Goal: Task Accomplishment & Management: Complete application form

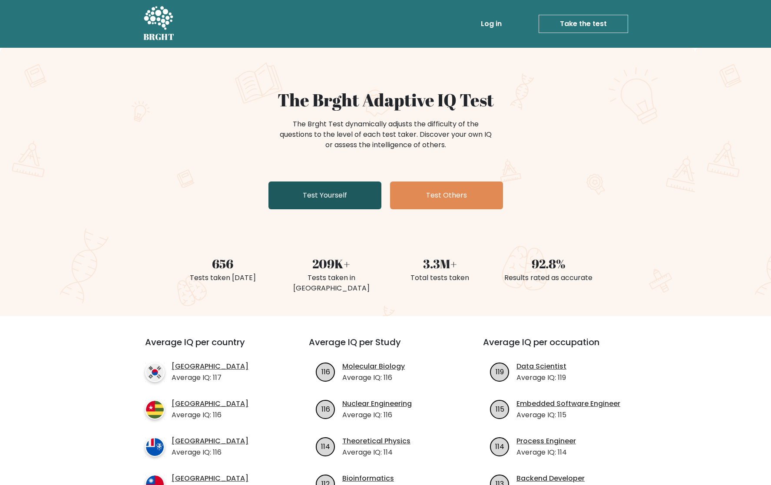
click at [287, 195] on link "Test Yourself" at bounding box center [324, 195] width 113 height 28
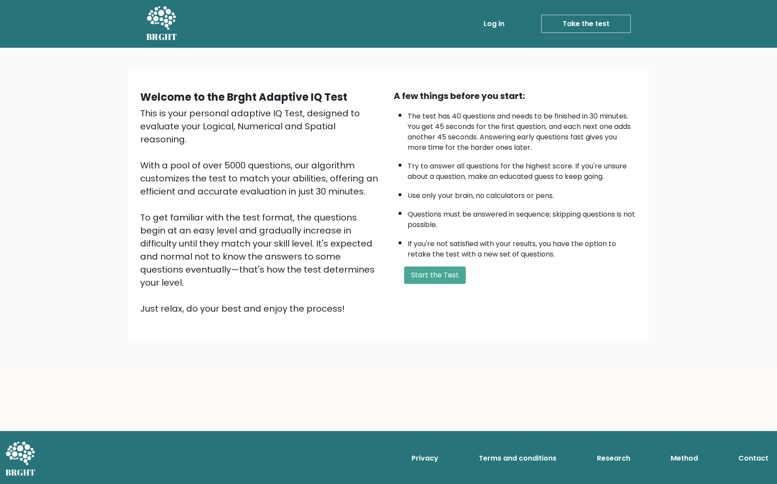
click at [501, 20] on link "Log in" at bounding box center [494, 23] width 28 height 17
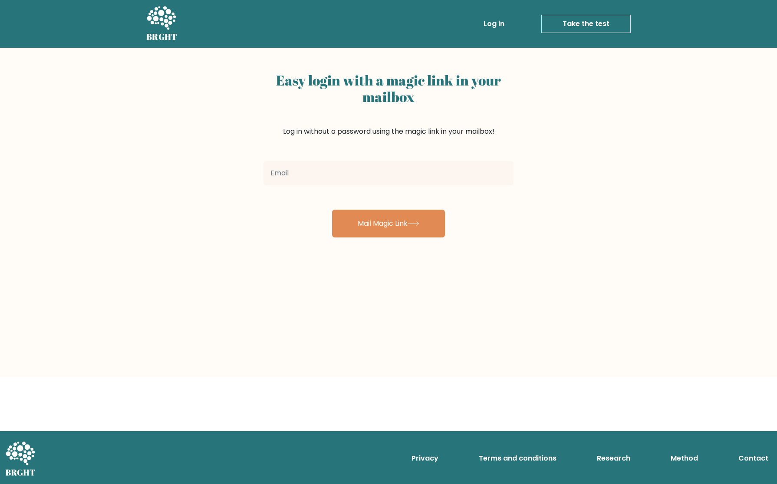
click at [564, 23] on link "Take the test" at bounding box center [585, 24] width 89 height 18
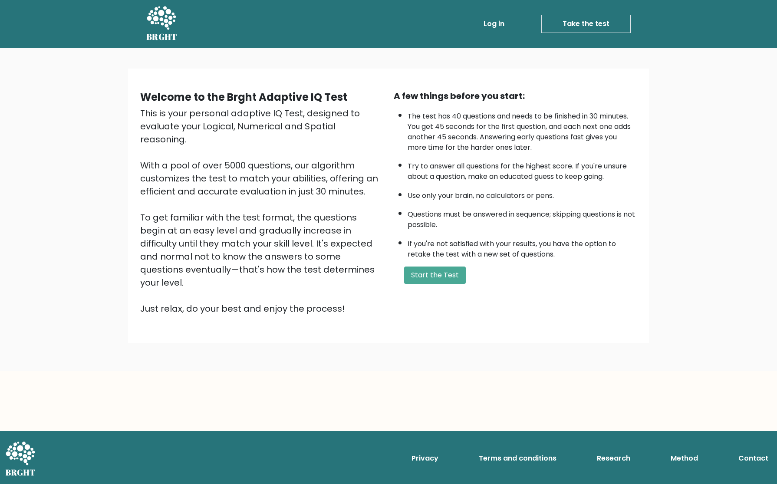
click at [499, 23] on link "Log in" at bounding box center [494, 23] width 28 height 17
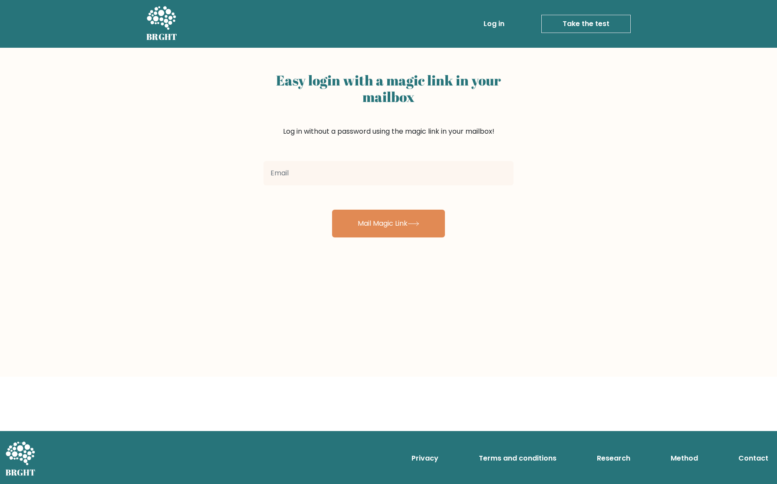
click at [360, 164] on input "email" at bounding box center [389, 173] width 250 height 24
type input "[EMAIL_ADDRESS][DOMAIN_NAME]"
click at [376, 227] on button "Mail Magic Link" at bounding box center [388, 224] width 113 height 28
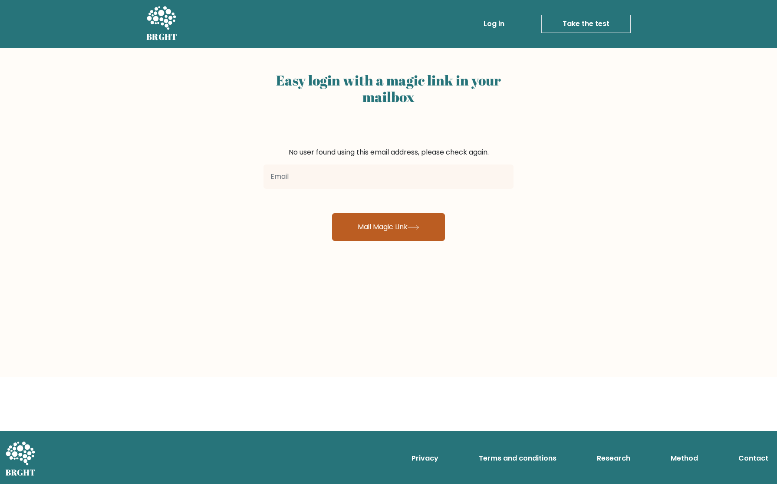
click at [372, 228] on button "Mail Magic Link" at bounding box center [388, 227] width 113 height 28
click at [579, 22] on link "Take the test" at bounding box center [585, 24] width 89 height 18
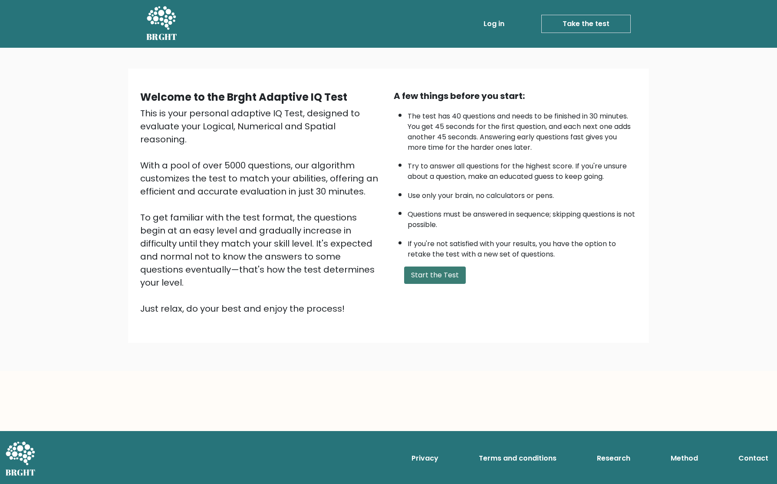
click at [425, 275] on button "Start the Test" at bounding box center [435, 275] width 62 height 17
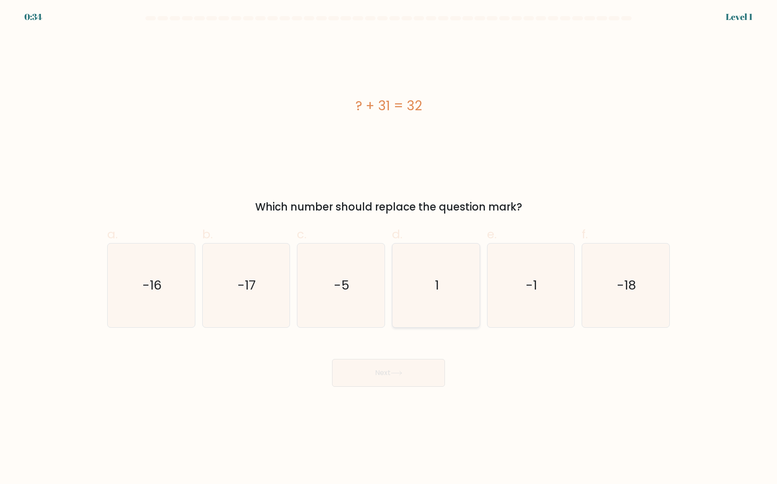
click at [416, 289] on icon "1" at bounding box center [436, 286] width 84 height 84
click at [389, 248] on input "d. 1" at bounding box center [389, 245] width 0 height 6
radio input "true"
click at [401, 367] on button "Next" at bounding box center [388, 373] width 113 height 28
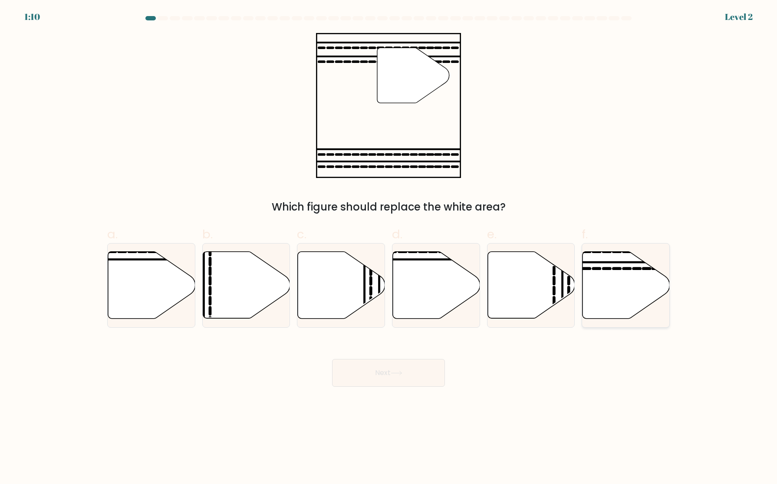
click at [610, 289] on icon at bounding box center [626, 285] width 87 height 67
click at [389, 248] on input "f." at bounding box center [389, 245] width 0 height 6
radio input "true"
click at [393, 370] on button "Next" at bounding box center [388, 373] width 113 height 28
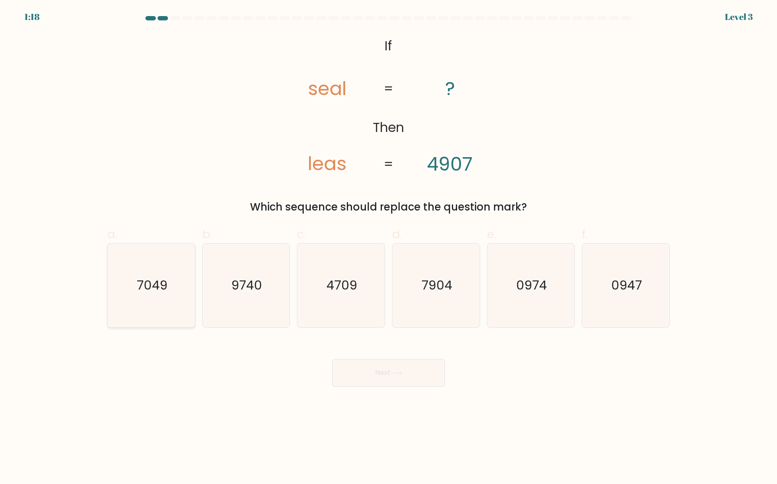
click at [143, 307] on icon "7049" at bounding box center [151, 286] width 84 height 84
click at [389, 248] on input "a. 7049" at bounding box center [389, 245] width 0 height 6
radio input "true"
click at [438, 294] on text "7904" at bounding box center [437, 285] width 31 height 17
click at [389, 248] on input "d. 7904" at bounding box center [389, 245] width 0 height 6
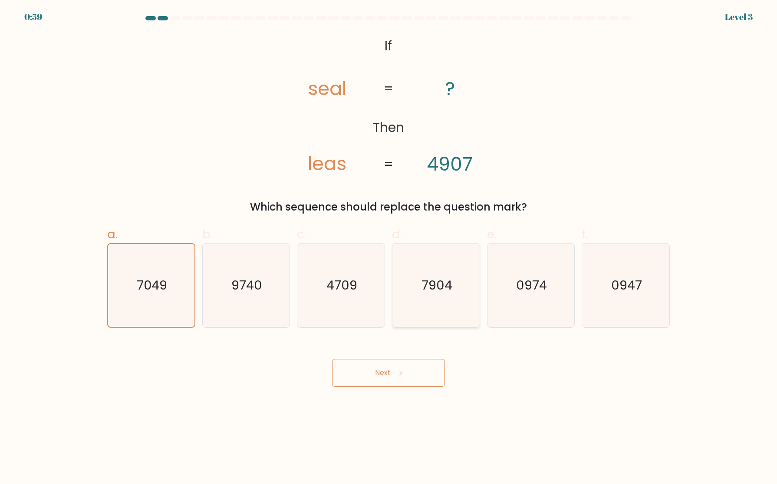
radio input "true"
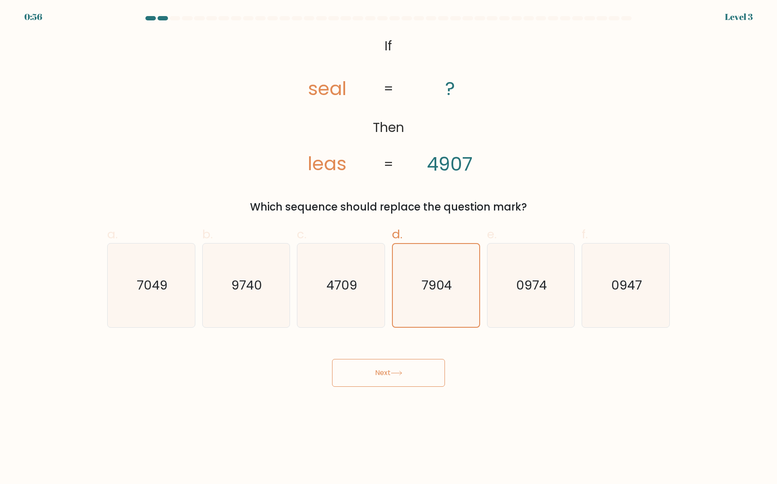
click at [392, 362] on button "Next" at bounding box center [388, 373] width 113 height 28
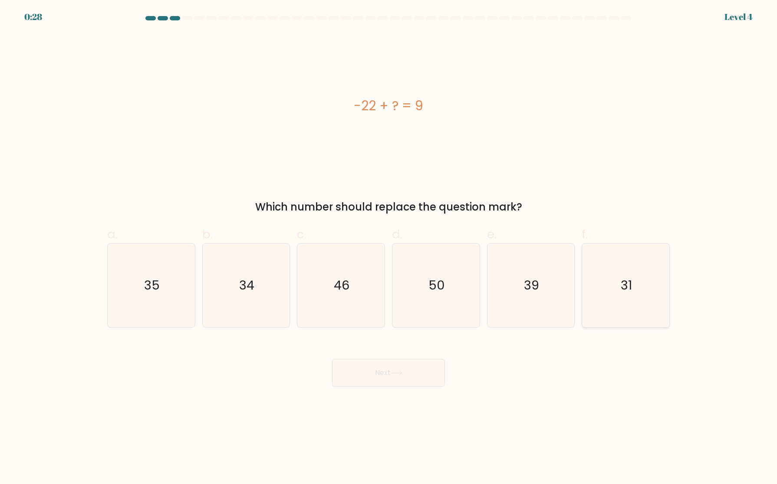
click at [625, 298] on icon "31" at bounding box center [626, 286] width 84 height 84
click at [389, 248] on input "f. 31" at bounding box center [389, 245] width 0 height 6
radio input "true"
click at [372, 368] on button "Next" at bounding box center [388, 373] width 113 height 28
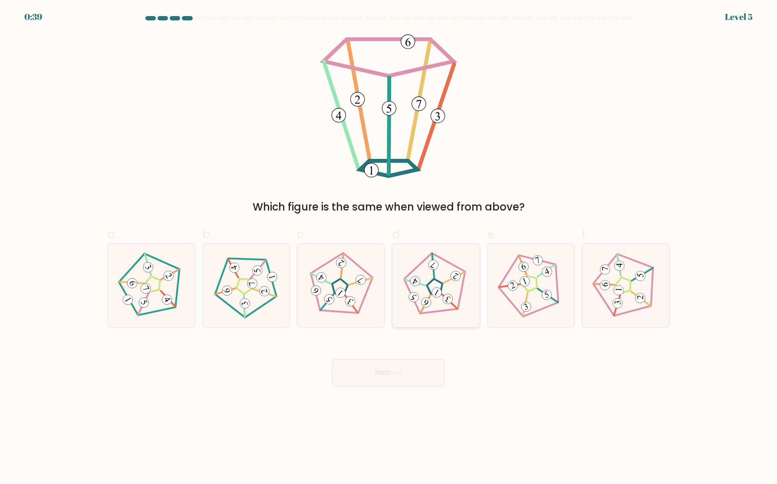
click at [407, 314] on icon at bounding box center [435, 285] width 67 height 67
click at [389, 248] on input "d." at bounding box center [389, 245] width 0 height 6
radio input "true"
click at [397, 376] on button "Next" at bounding box center [388, 373] width 113 height 28
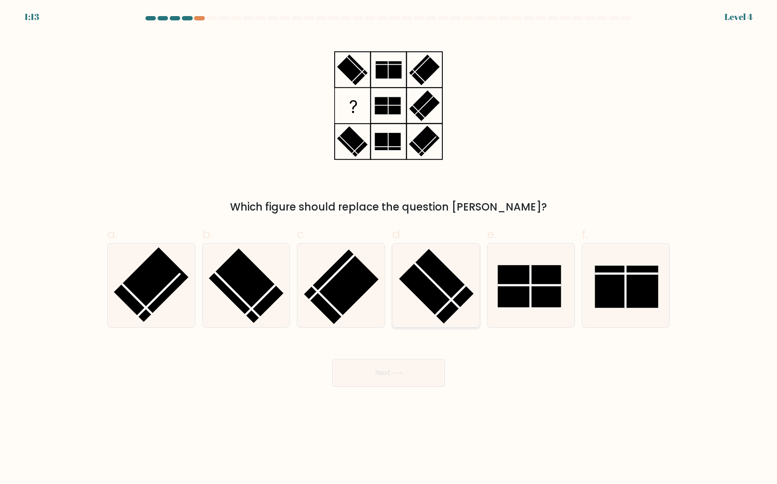
click at [432, 307] on rect at bounding box center [436, 286] width 75 height 75
click at [389, 248] on input "d." at bounding box center [389, 245] width 0 height 6
radio input "true"
click at [401, 371] on icon at bounding box center [397, 373] width 12 height 5
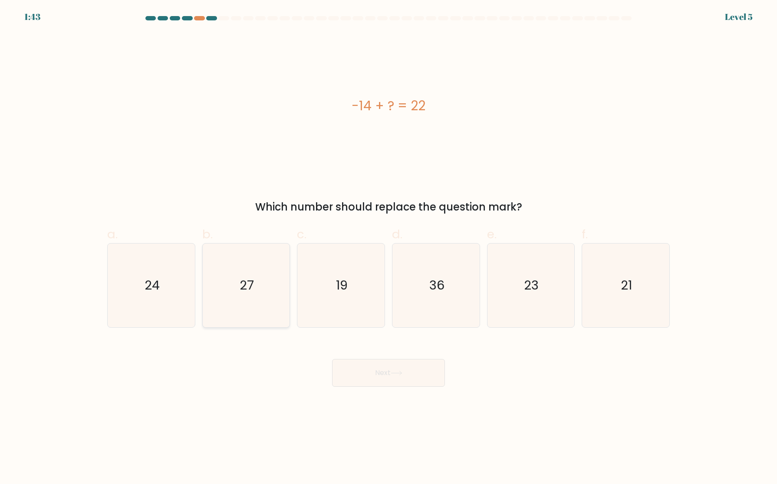
click at [219, 282] on icon "27" at bounding box center [246, 286] width 84 height 84
click at [389, 248] on input "b. 27" at bounding box center [389, 245] width 0 height 6
radio input "true"
click at [419, 294] on icon "36" at bounding box center [436, 286] width 84 height 84
click at [389, 248] on input "d. 36" at bounding box center [389, 245] width 0 height 6
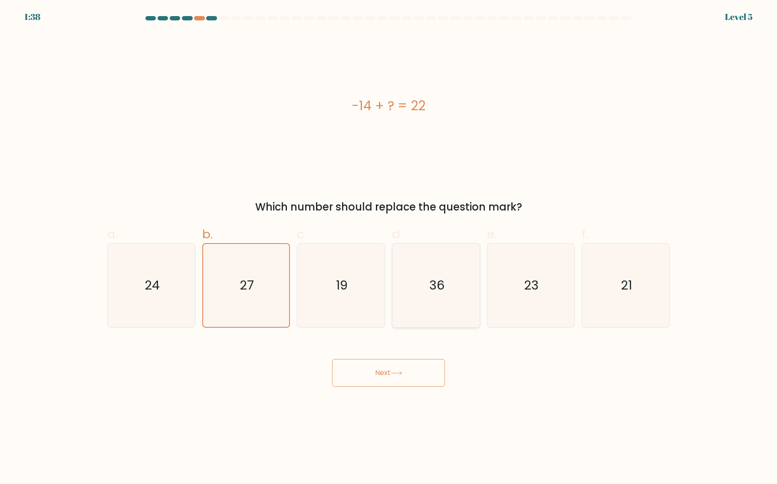
radio input "true"
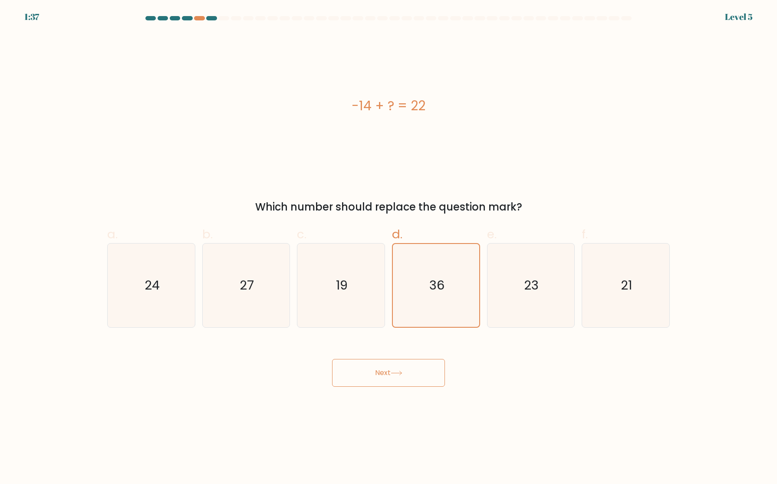
click at [402, 369] on button "Next" at bounding box center [388, 373] width 113 height 28
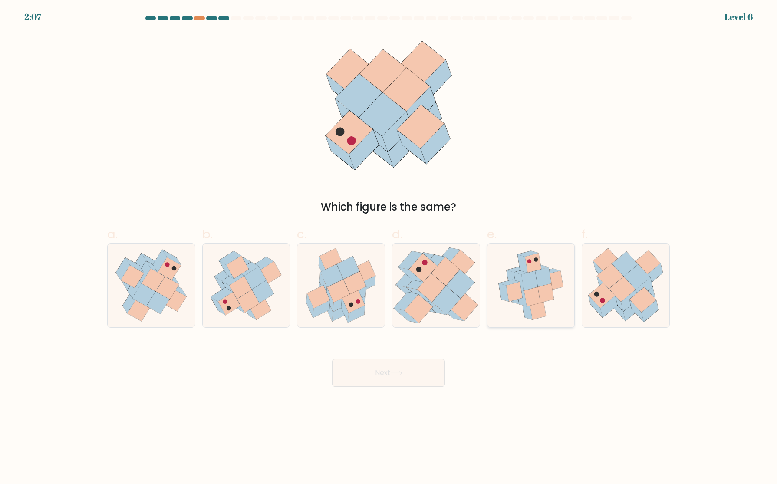
click at [532, 321] on icon at bounding box center [531, 286] width 76 height 84
click at [389, 248] on input "e." at bounding box center [389, 245] width 0 height 6
radio input "true"
click at [385, 369] on button "Next" at bounding box center [388, 373] width 113 height 28
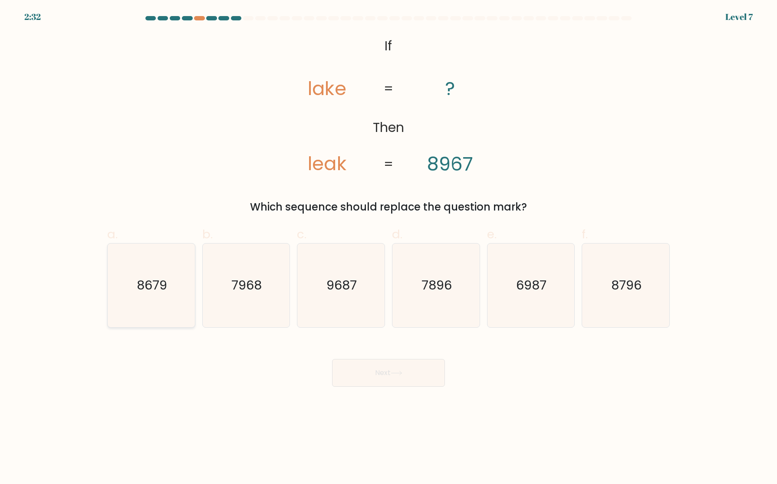
click at [162, 301] on icon "8679" at bounding box center [151, 286] width 84 height 84
click at [389, 248] on input "a. 8679" at bounding box center [389, 245] width 0 height 6
radio input "true"
click at [361, 375] on button "Next" at bounding box center [388, 373] width 113 height 28
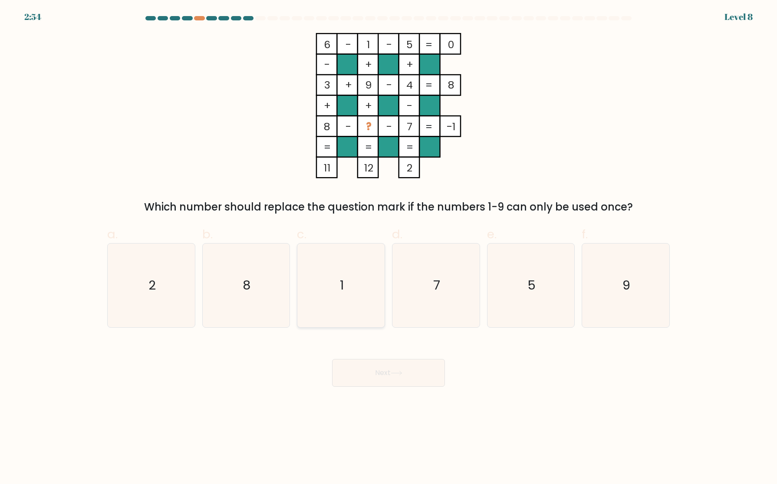
click at [320, 286] on icon "1" at bounding box center [341, 286] width 84 height 84
click at [389, 248] on input "c. 1" at bounding box center [389, 245] width 0 height 6
radio input "true"
click at [161, 300] on icon "2" at bounding box center [151, 286] width 84 height 84
click at [389, 248] on input "a. 2" at bounding box center [389, 245] width 0 height 6
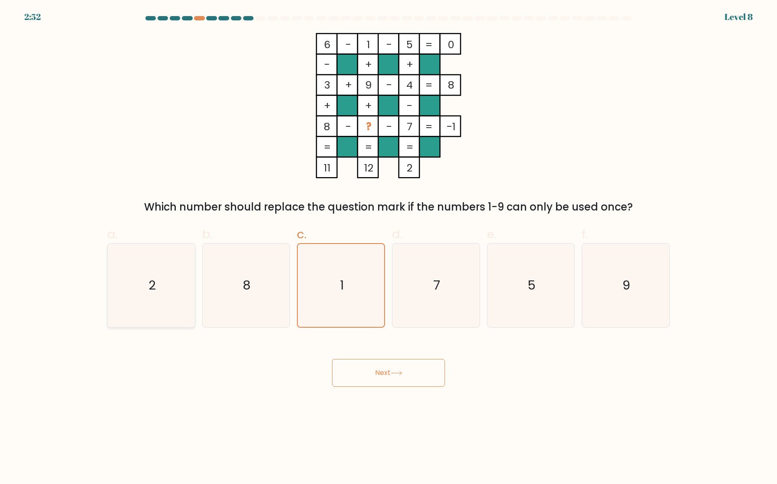
radio input "true"
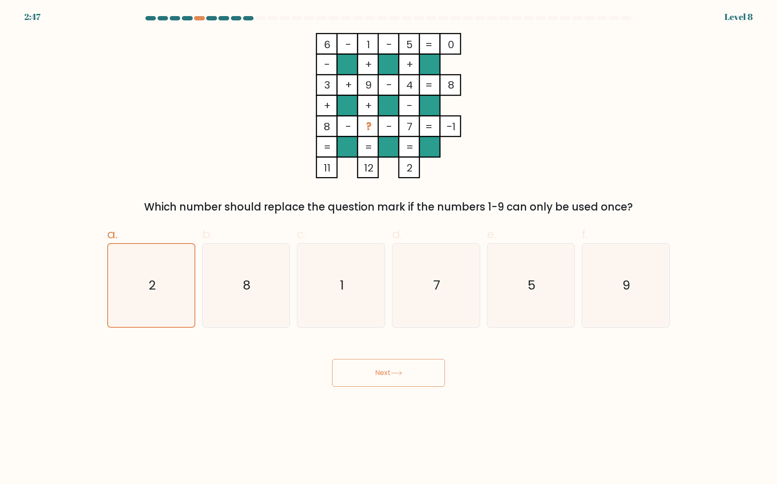
click at [372, 374] on button "Next" at bounding box center [388, 373] width 113 height 28
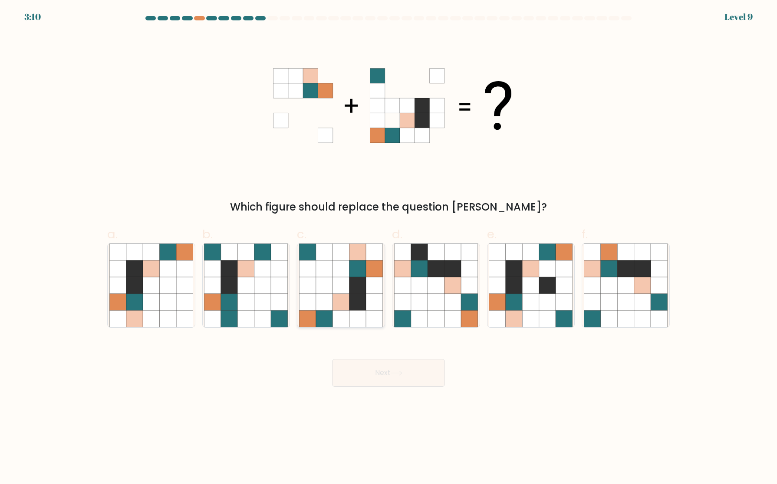
click at [351, 276] on icon at bounding box center [358, 269] width 16 height 16
click at [389, 248] on input "c." at bounding box center [389, 245] width 0 height 6
radio input "true"
click at [367, 368] on button "Next" at bounding box center [388, 373] width 113 height 28
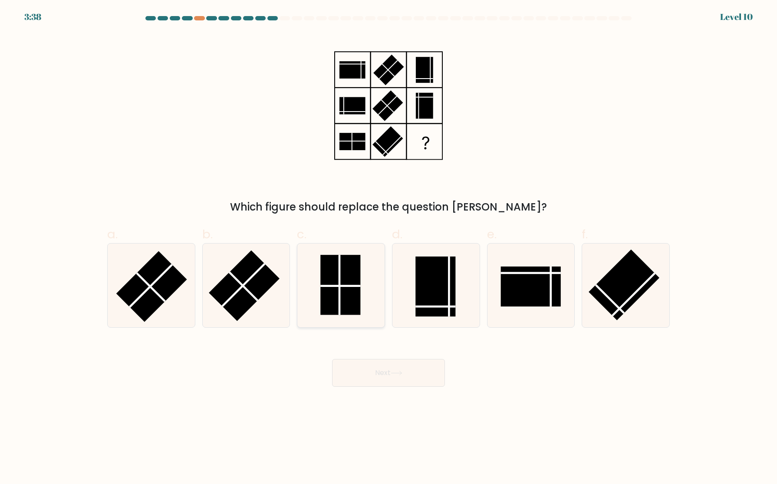
click at [349, 293] on rect at bounding box center [340, 285] width 40 height 60
click at [389, 248] on input "c." at bounding box center [389, 245] width 0 height 6
radio input "true"
click at [387, 374] on button "Next" at bounding box center [388, 373] width 113 height 28
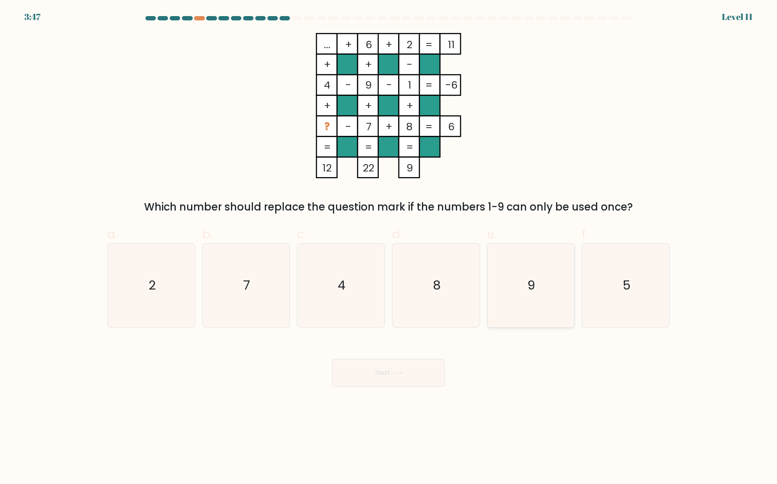
click at [518, 295] on icon "9" at bounding box center [531, 286] width 84 height 84
click at [389, 248] on input "e. 9" at bounding box center [389, 245] width 0 height 6
radio input "true"
click at [348, 369] on button "Next" at bounding box center [388, 373] width 113 height 28
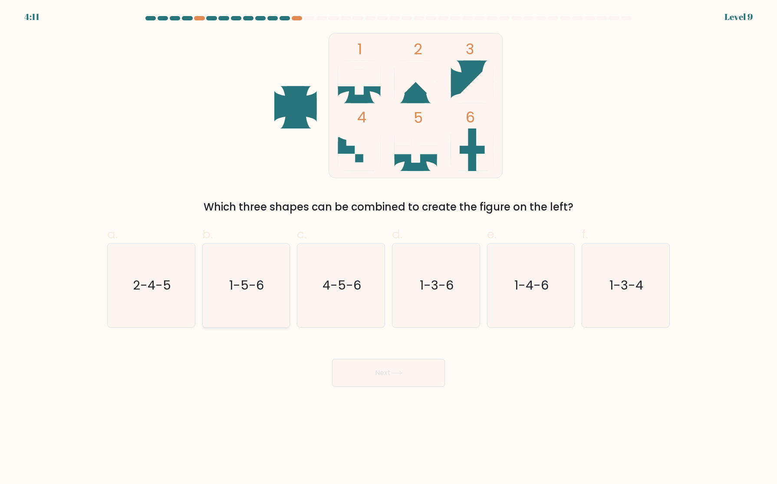
click at [253, 298] on icon "1-5-6" at bounding box center [246, 286] width 84 height 84
click at [389, 248] on input "b. 1-5-6" at bounding box center [389, 245] width 0 height 6
radio input "true"
click at [402, 371] on icon at bounding box center [397, 373] width 12 height 5
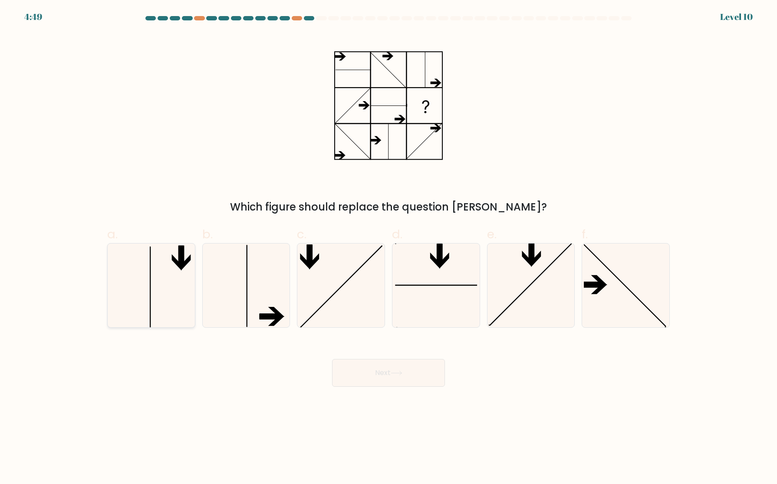
click at [150, 285] on line at bounding box center [150, 288] width 0 height 82
click at [389, 248] on input "a." at bounding box center [389, 245] width 0 height 6
radio input "true"
click at [364, 376] on button "Next" at bounding box center [388, 373] width 113 height 28
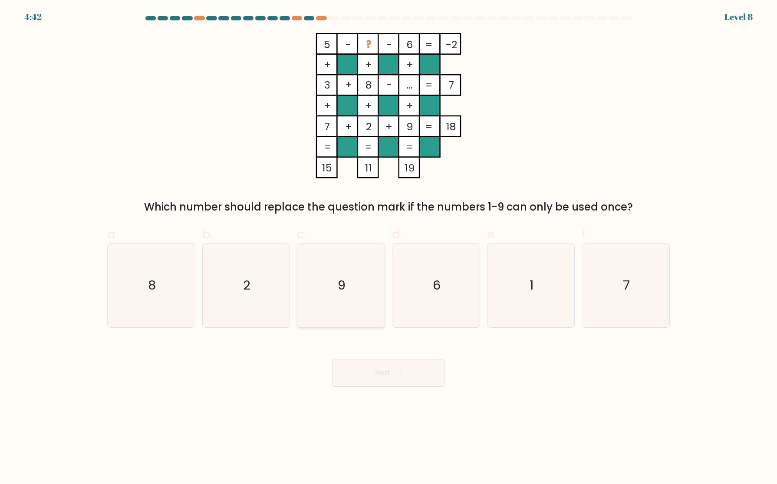
click at [354, 287] on icon "9" at bounding box center [341, 286] width 84 height 84
click at [389, 248] on input "c. 9" at bounding box center [389, 245] width 0 height 6
radio input "true"
click at [386, 373] on button "Next" at bounding box center [388, 373] width 113 height 28
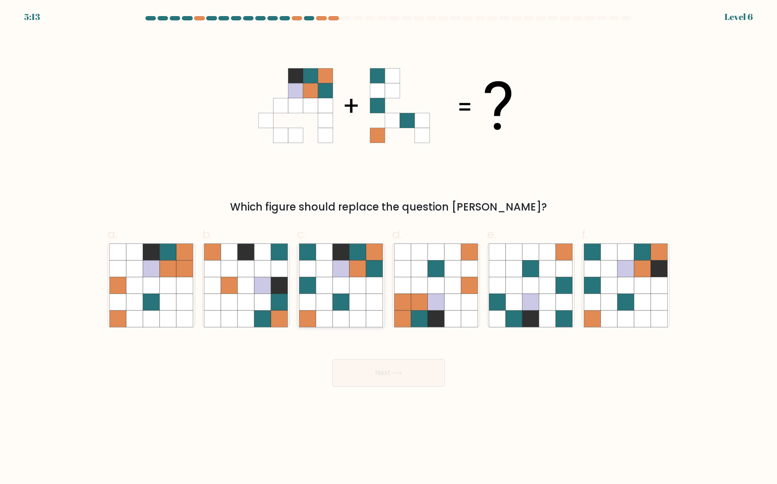
click at [347, 300] on icon at bounding box center [341, 302] width 16 height 16
click at [389, 248] on input "c." at bounding box center [389, 245] width 0 height 6
radio input "true"
click at [393, 364] on button "Next" at bounding box center [388, 373] width 113 height 28
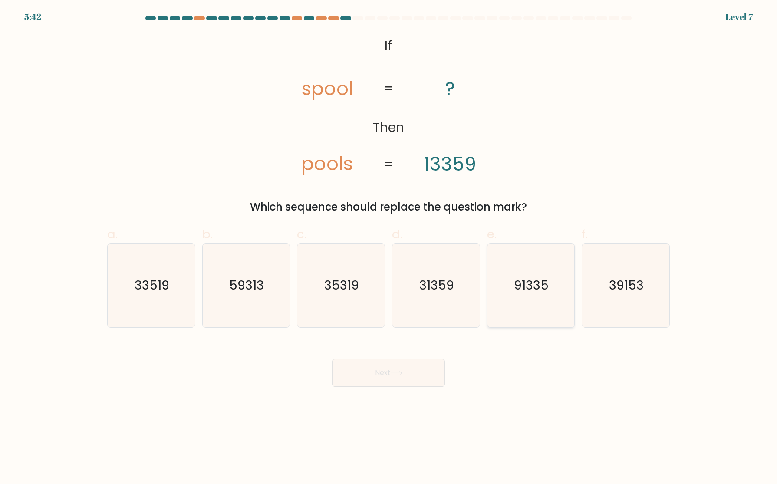
click at [536, 309] on icon "91335" at bounding box center [531, 286] width 84 height 84
click at [389, 248] on input "e. 91335" at bounding box center [389, 245] width 0 height 6
radio input "true"
click at [416, 371] on button "Next" at bounding box center [388, 373] width 113 height 28
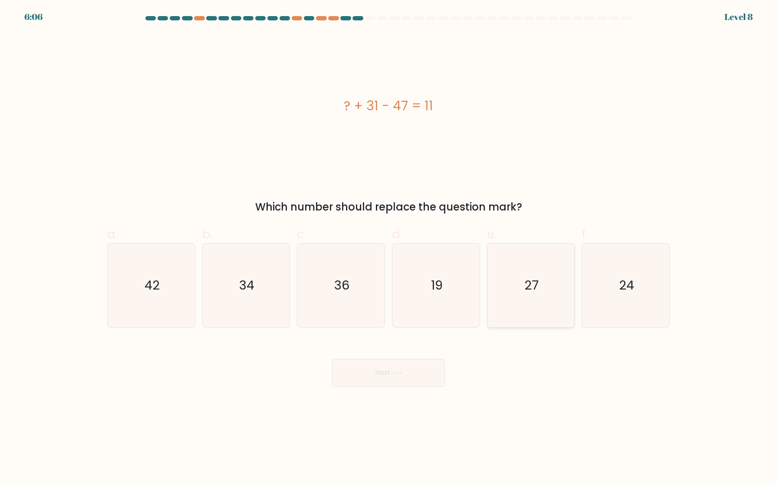
click at [545, 282] on icon "27" at bounding box center [531, 286] width 84 height 84
click at [389, 248] on input "e. 27" at bounding box center [389, 245] width 0 height 6
radio input "true"
click at [402, 371] on icon at bounding box center [397, 373] width 12 height 5
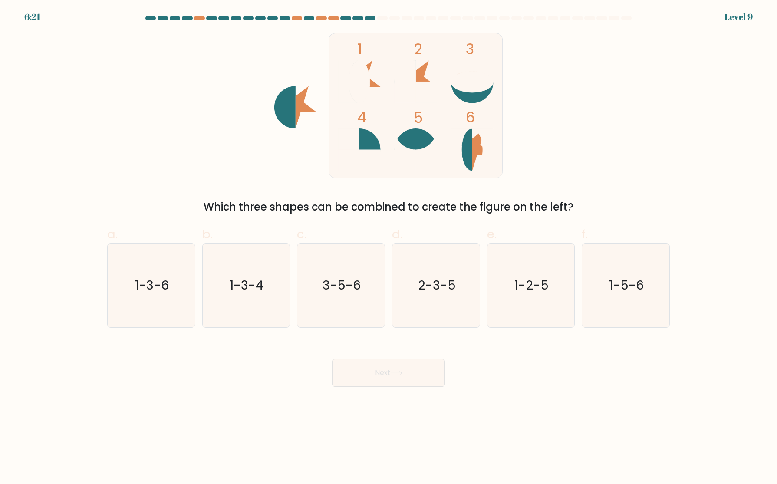
drag, startPoint x: 161, startPoint y: 299, endPoint x: 342, endPoint y: 361, distance: 191.0
click at [162, 299] on icon "1-3-6" at bounding box center [151, 286] width 84 height 84
click at [389, 248] on input "a. 1-3-6" at bounding box center [389, 245] width 0 height 6
radio input "true"
click at [402, 374] on icon at bounding box center [397, 373] width 12 height 5
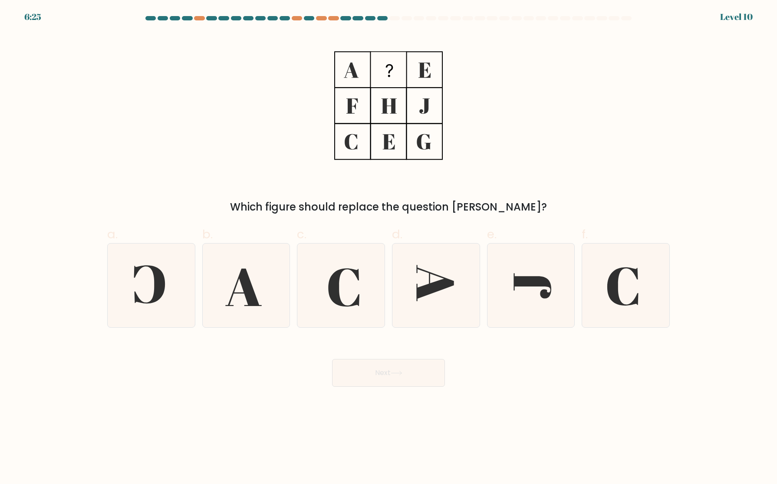
drag, startPoint x: 338, startPoint y: 291, endPoint x: 391, endPoint y: 338, distance: 70.7
click at [340, 292] on icon at bounding box center [341, 286] width 84 height 84
click at [389, 248] on input "c." at bounding box center [389, 245] width 0 height 6
radio input "true"
click at [395, 366] on button "Next" at bounding box center [388, 373] width 113 height 28
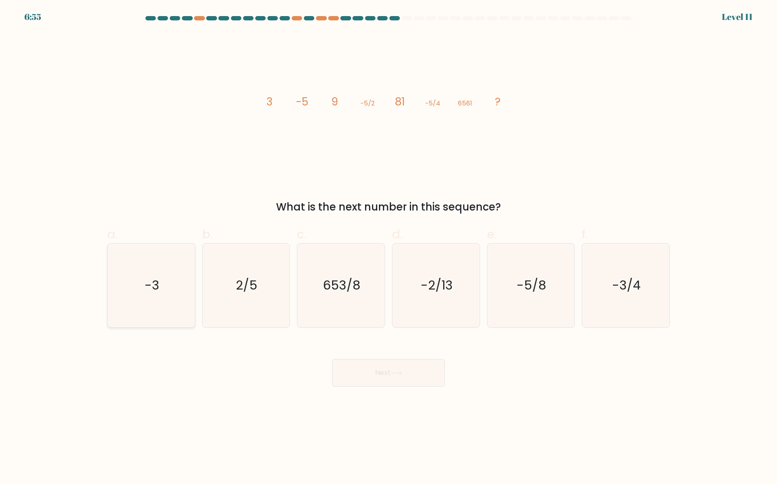
click at [166, 290] on icon "-3" at bounding box center [151, 286] width 84 height 84
click at [389, 248] on input "a. -3" at bounding box center [389, 245] width 0 height 6
radio input "true"
click at [397, 376] on button "Next" at bounding box center [388, 373] width 113 height 28
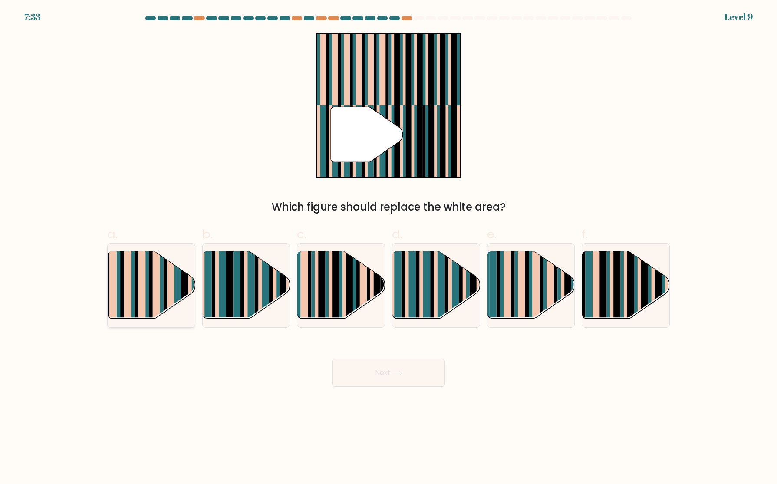
click at [148, 288] on rect at bounding box center [146, 278] width 3 height 86
click at [389, 248] on input "a." at bounding box center [389, 245] width 0 height 6
radio input "true"
click at [218, 273] on rect at bounding box center [216, 293] width 3 height 86
click at [389, 248] on input "b." at bounding box center [389, 245] width 0 height 6
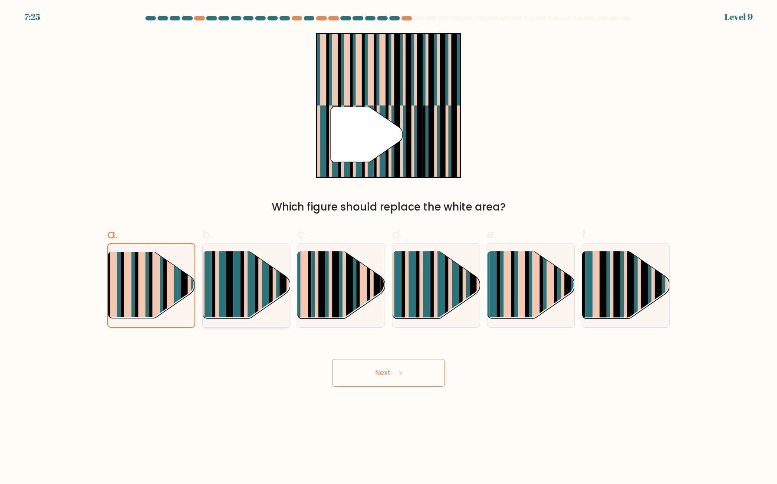
radio input "true"
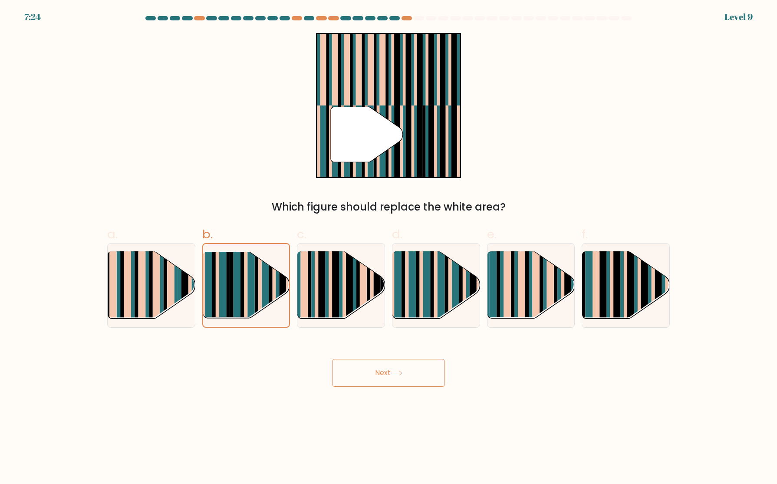
click at [415, 371] on button "Next" at bounding box center [388, 373] width 113 height 28
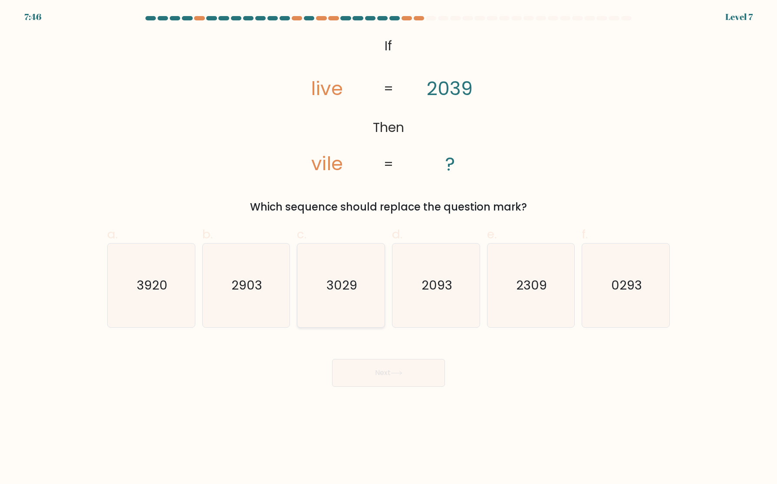
click at [323, 297] on icon "3029" at bounding box center [341, 286] width 84 height 84
click at [389, 248] on input "c. 3029" at bounding box center [389, 245] width 0 height 6
radio input "true"
click at [392, 376] on button "Next" at bounding box center [388, 373] width 113 height 28
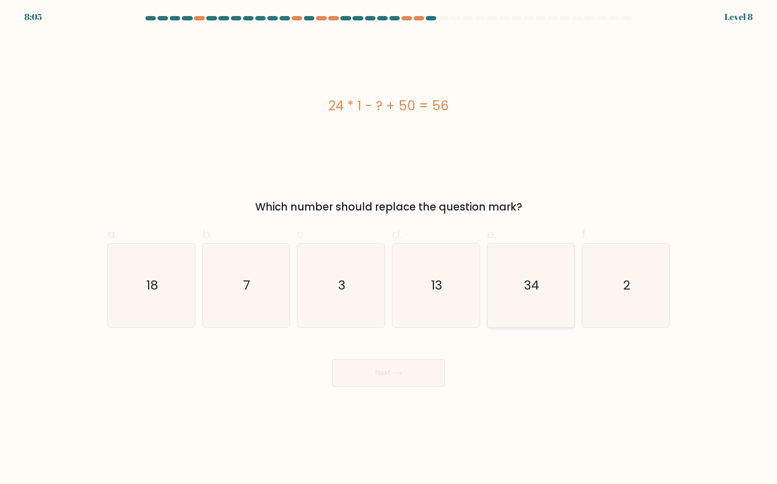
click at [523, 301] on icon "34" at bounding box center [531, 286] width 84 height 84
click at [389, 248] on input "e. 34" at bounding box center [389, 245] width 0 height 6
radio input "true"
click at [405, 378] on button "Next" at bounding box center [388, 373] width 113 height 28
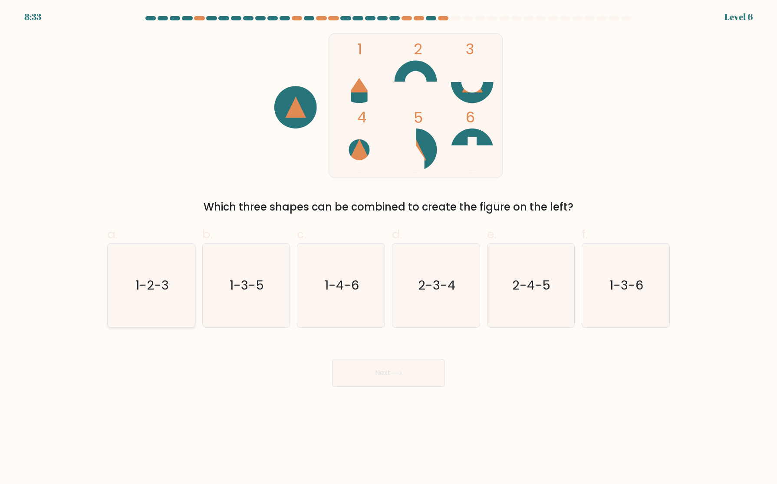
click at [155, 303] on icon "1-2-3" at bounding box center [151, 286] width 84 height 84
click at [389, 248] on input "a. 1-2-3" at bounding box center [389, 245] width 0 height 6
radio input "true"
click at [376, 376] on button "Next" at bounding box center [388, 373] width 113 height 28
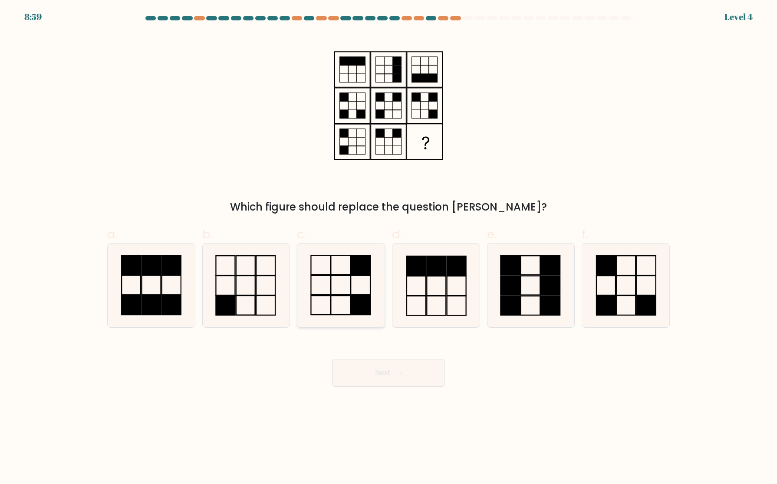
click at [335, 301] on icon at bounding box center [341, 286] width 84 height 84
click at [389, 248] on input "c." at bounding box center [389, 245] width 0 height 6
radio input "true"
click at [388, 374] on button "Next" at bounding box center [388, 373] width 113 height 28
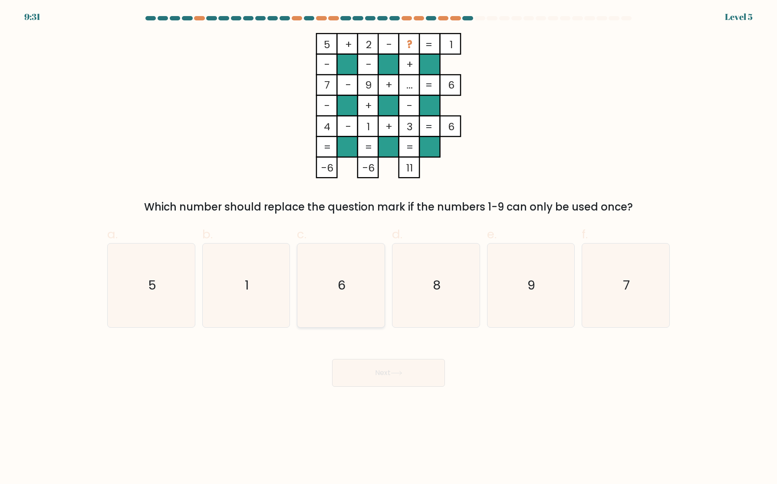
click at [368, 322] on icon "6" at bounding box center [341, 286] width 84 height 84
click at [389, 248] on input "c. 6" at bounding box center [389, 245] width 0 height 6
radio input "true"
click at [376, 373] on button "Next" at bounding box center [388, 373] width 113 height 28
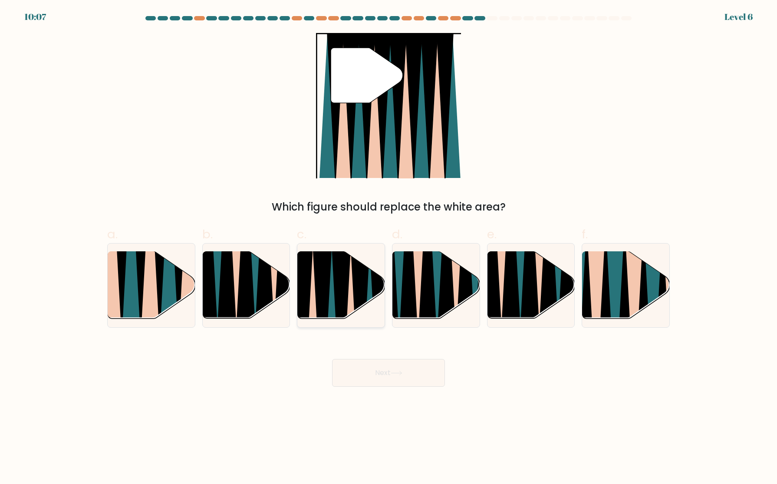
click at [354, 289] on icon at bounding box center [360, 322] width 20 height 175
click at [389, 248] on input "c." at bounding box center [389, 245] width 0 height 6
radio input "true"
click at [373, 366] on button "Next" at bounding box center [388, 373] width 113 height 28
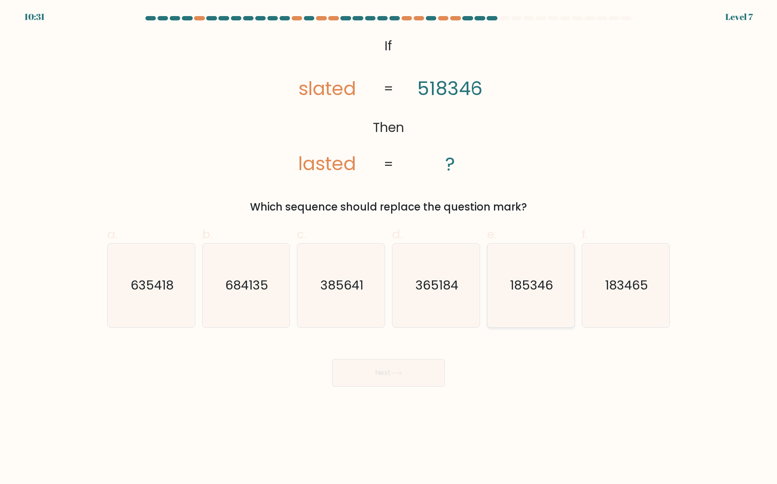
click at [508, 285] on icon "185346" at bounding box center [531, 286] width 84 height 84
click at [389, 248] on input "e. 185346" at bounding box center [389, 245] width 0 height 6
radio input "true"
click at [422, 377] on button "Next" at bounding box center [388, 373] width 113 height 28
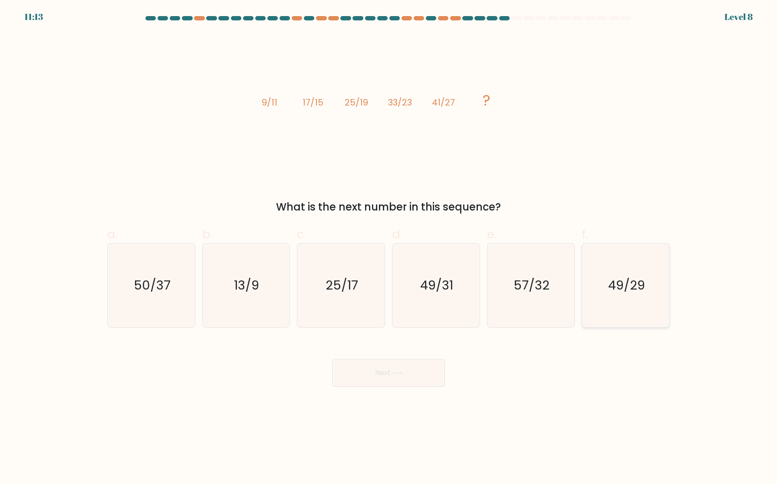
click at [604, 292] on icon "49/29" at bounding box center [626, 286] width 84 height 84
click at [389, 248] on input "f. 49/29" at bounding box center [389, 245] width 0 height 6
radio input "true"
click at [393, 374] on button "Next" at bounding box center [388, 373] width 113 height 28
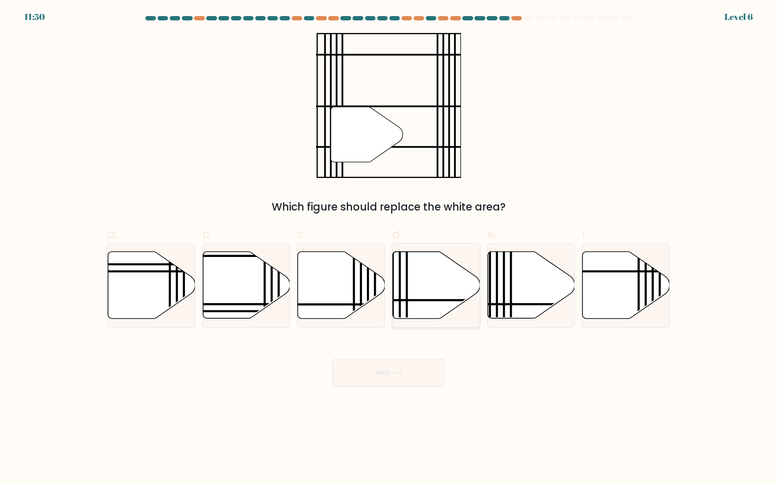
click at [418, 307] on icon at bounding box center [436, 285] width 87 height 67
click at [389, 248] on input "d." at bounding box center [389, 245] width 0 height 6
radio input "true"
click at [391, 368] on button "Next" at bounding box center [388, 373] width 113 height 28
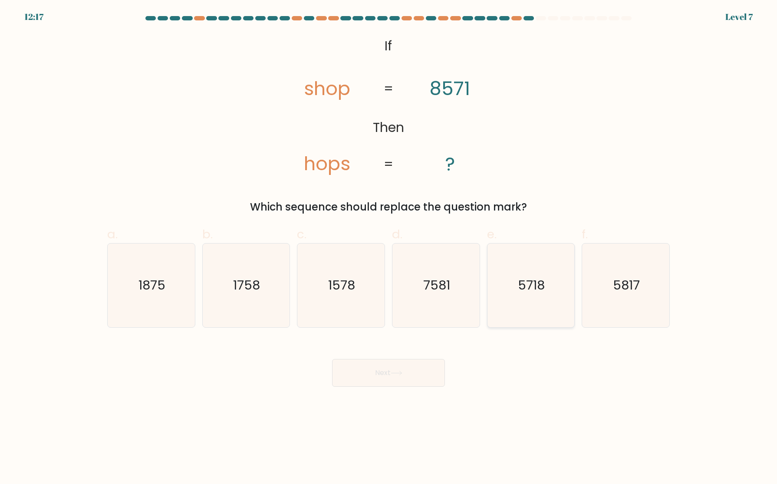
click at [534, 306] on icon "5718" at bounding box center [531, 286] width 84 height 84
click at [389, 248] on input "e. 5718" at bounding box center [389, 245] width 0 height 6
radio input "true"
click at [419, 373] on button "Next" at bounding box center [388, 373] width 113 height 28
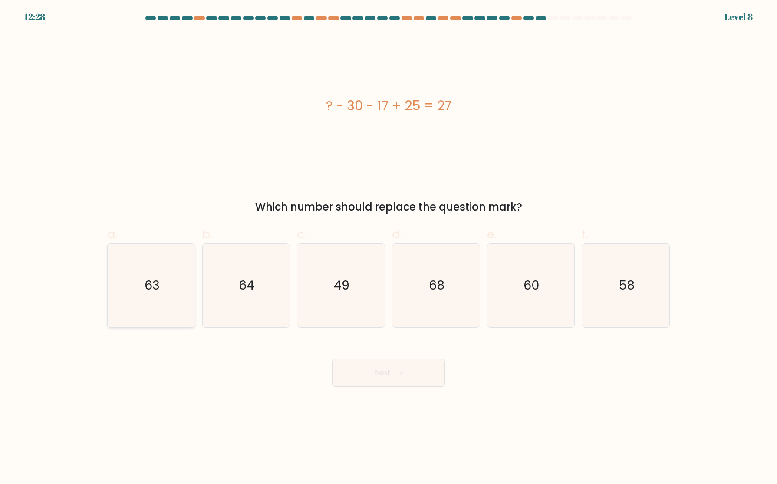
click at [160, 290] on icon "63" at bounding box center [151, 286] width 84 height 84
click at [389, 248] on input "a. 63" at bounding box center [389, 245] width 0 height 6
radio input "true"
click at [369, 376] on button "Next" at bounding box center [388, 373] width 113 height 28
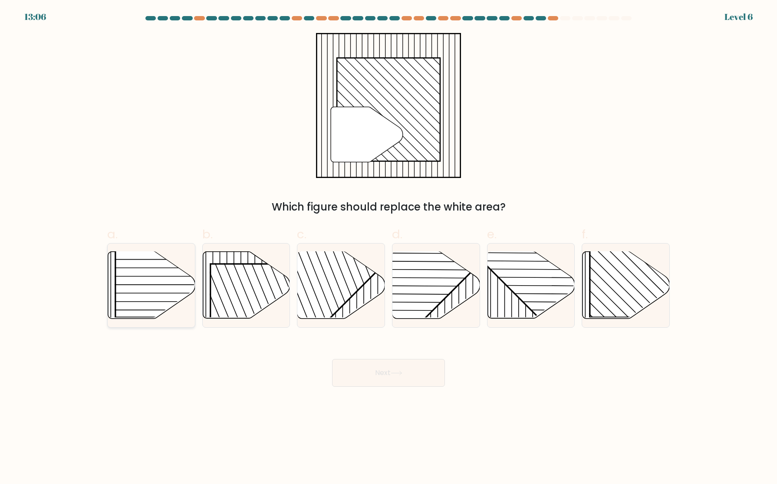
click at [148, 300] on rect at bounding box center [177, 254] width 125 height 125
click at [389, 248] on input "a." at bounding box center [389, 245] width 0 height 6
radio input "true"
click at [646, 290] on rect at bounding box center [652, 254] width 125 height 125
click at [389, 248] on input "f." at bounding box center [389, 245] width 0 height 6
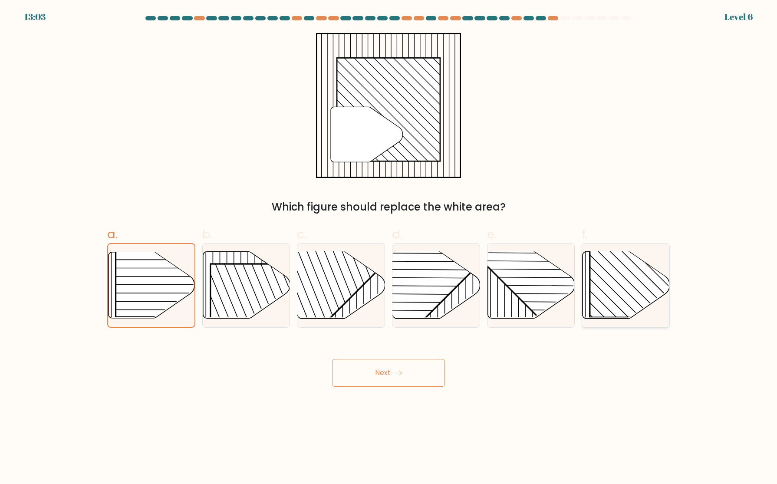
radio input "true"
click at [369, 376] on button "Next" at bounding box center [388, 373] width 113 height 28
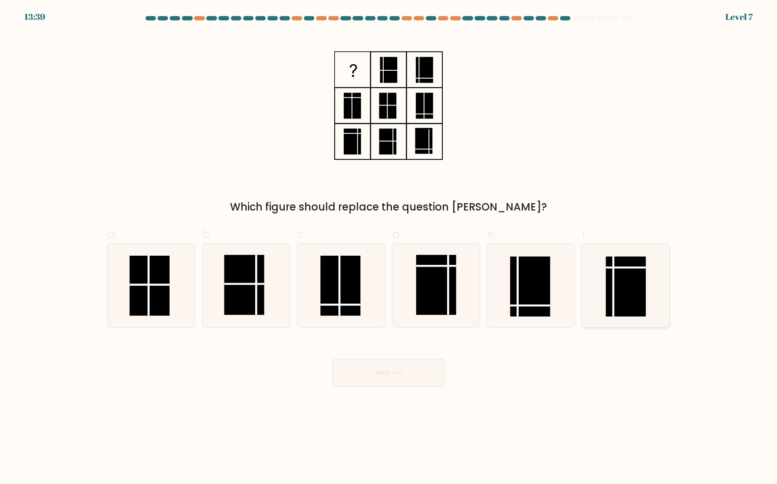
click at [617, 287] on rect at bounding box center [626, 287] width 40 height 60
click at [389, 248] on input "f." at bounding box center [389, 245] width 0 height 6
radio input "true"
click at [388, 372] on button "Next" at bounding box center [388, 373] width 113 height 28
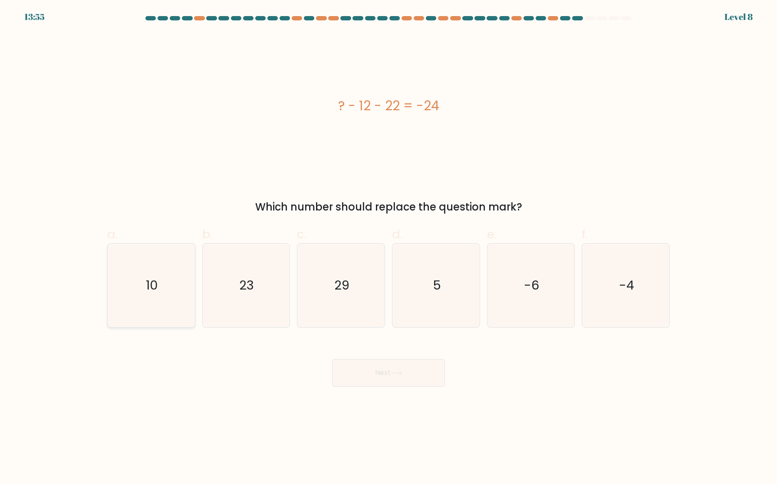
click at [163, 284] on icon "10" at bounding box center [151, 286] width 84 height 84
click at [389, 248] on input "a. 10" at bounding box center [389, 245] width 0 height 6
radio input "true"
click at [374, 375] on button "Next" at bounding box center [388, 373] width 113 height 28
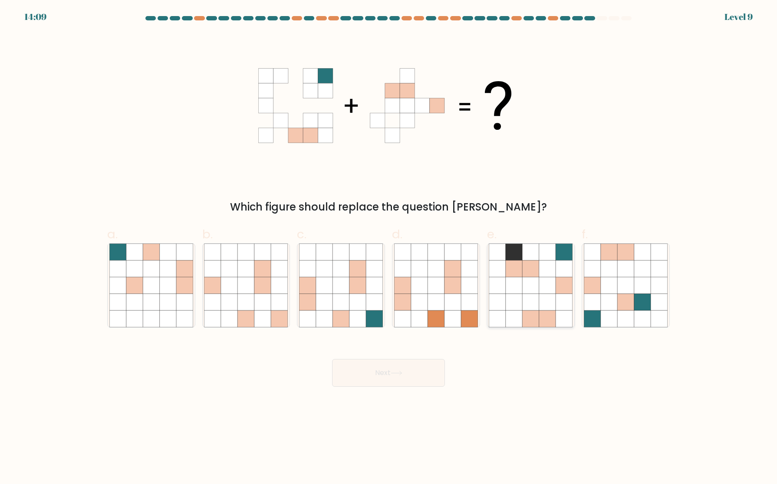
click at [524, 281] on icon at bounding box center [531, 285] width 16 height 16
click at [389, 248] on input "e." at bounding box center [389, 245] width 0 height 6
radio input "true"
click at [396, 377] on button "Next" at bounding box center [388, 373] width 113 height 28
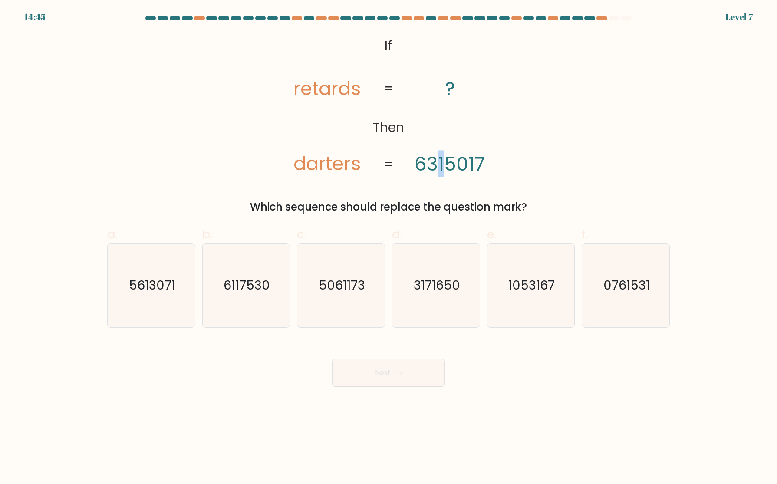
drag, startPoint x: 440, startPoint y: 164, endPoint x: 445, endPoint y: 164, distance: 4.8
click at [445, 164] on tspan "6315017" at bounding box center [450, 163] width 70 height 26
click at [511, 277] on text "1053167" at bounding box center [531, 285] width 46 height 17
click at [389, 248] on input "e. 1053167" at bounding box center [389, 245] width 0 height 6
radio input "true"
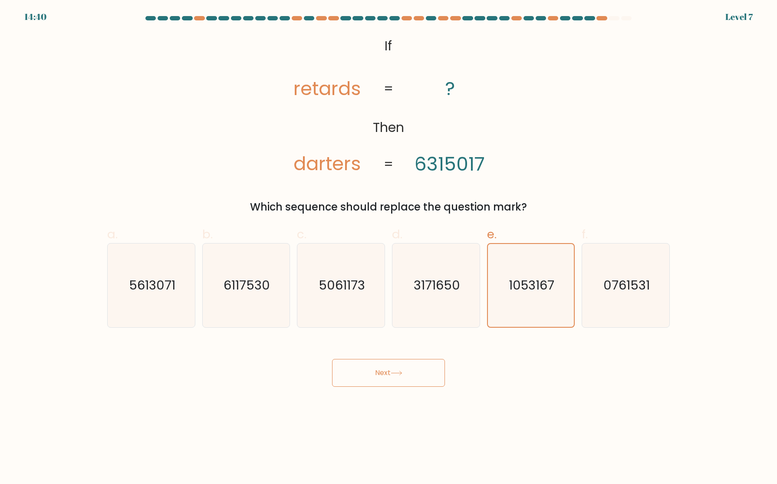
click at [423, 372] on button "Next" at bounding box center [388, 373] width 113 height 28
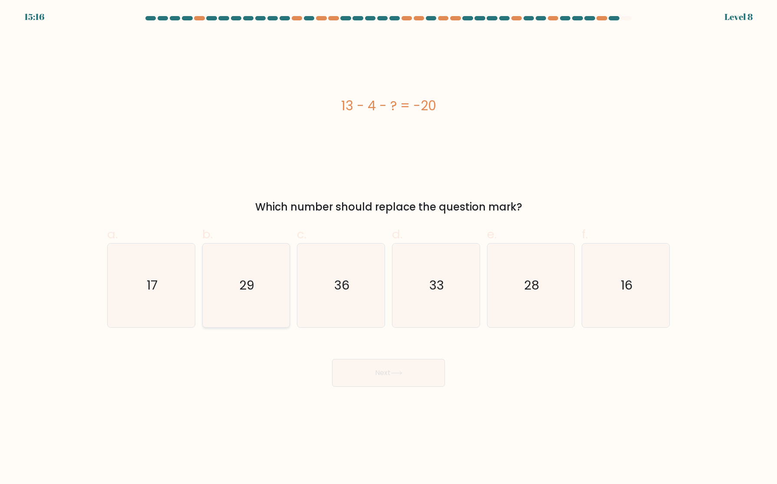
drag, startPoint x: 236, startPoint y: 298, endPoint x: 318, endPoint y: 323, distance: 85.4
click at [237, 298] on icon "29" at bounding box center [246, 286] width 84 height 84
click at [389, 248] on input "b. 29" at bounding box center [389, 245] width 0 height 6
radio input "true"
click at [384, 373] on button "Next" at bounding box center [388, 373] width 113 height 28
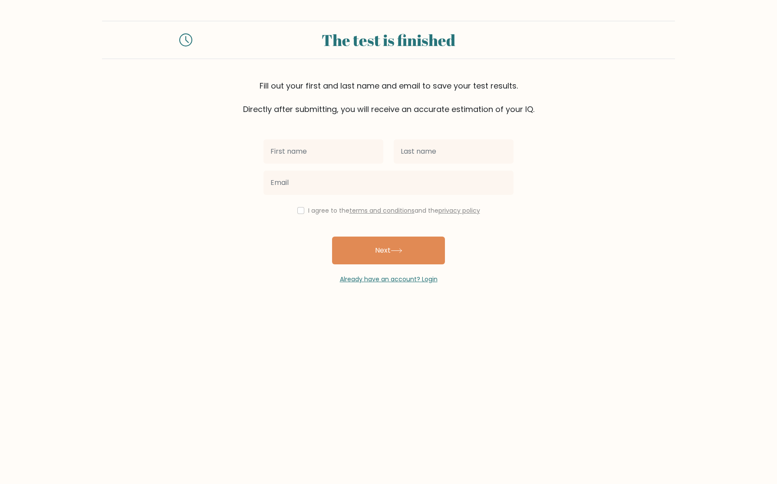
click at [299, 151] on input "text" at bounding box center [324, 151] width 120 height 24
type input "Carl Jun"
click at [420, 155] on input "text" at bounding box center [454, 151] width 120 height 24
type input "[PERSON_NAME]"
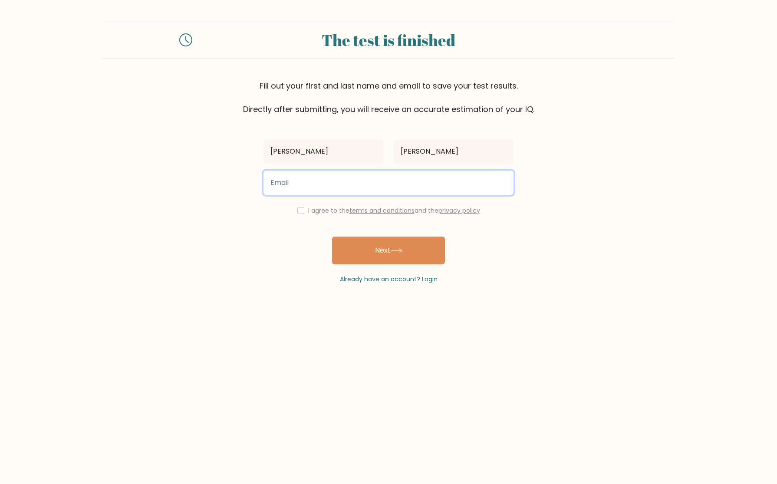
click at [417, 190] on input "email" at bounding box center [389, 183] width 250 height 24
type input "aldrezz04@gmail.com"
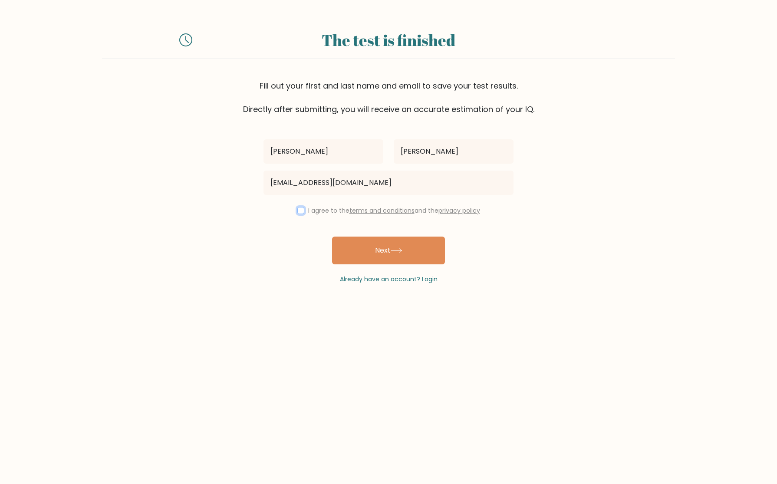
click at [297, 211] on input "checkbox" at bounding box center [300, 210] width 7 height 7
checkbox input "true"
click at [363, 252] on button "Next" at bounding box center [388, 251] width 113 height 28
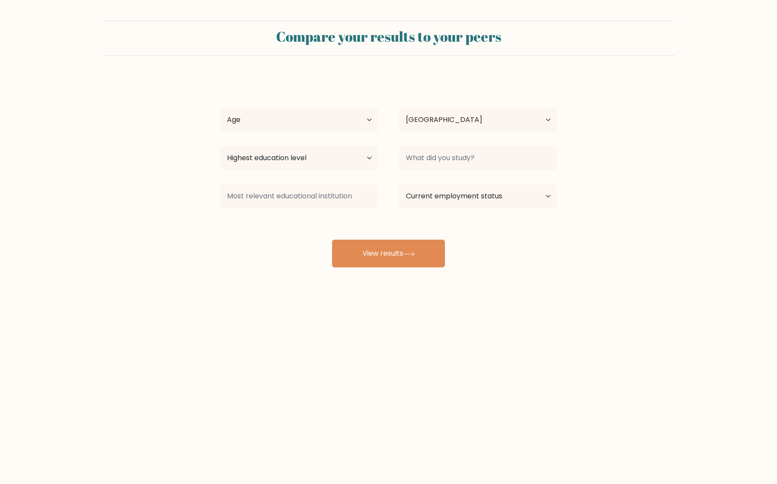
select select "PH"
click at [333, 119] on select "Age Under [DEMOGRAPHIC_DATA] [DEMOGRAPHIC_DATA] [DEMOGRAPHIC_DATA] [DEMOGRAPHIC…" at bounding box center [299, 120] width 158 height 24
select select "25_34"
click at [220, 108] on select "Age Under [DEMOGRAPHIC_DATA] [DEMOGRAPHIC_DATA] [DEMOGRAPHIC_DATA] [DEMOGRAPHIC…" at bounding box center [299, 120] width 158 height 24
click at [336, 158] on select "Highest education level No schooling Primary Lower Secondary Upper Secondary Oc…" at bounding box center [299, 158] width 158 height 24
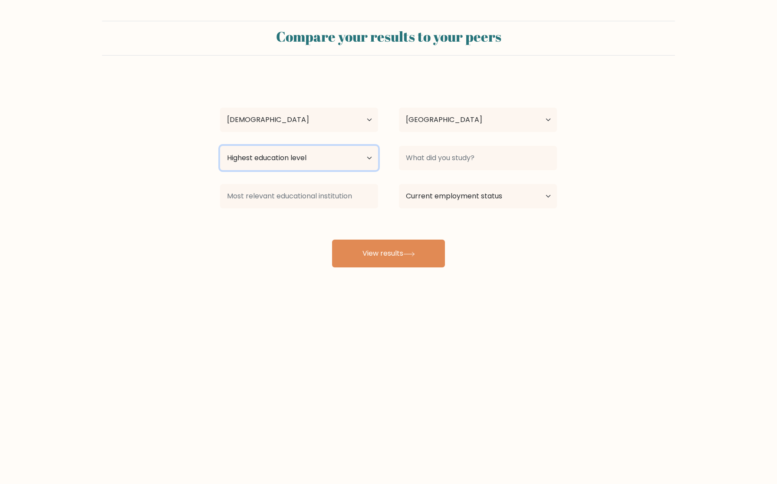
select select "bachelors_degree"
click at [220, 146] on select "Highest education level No schooling Primary Lower Secondary Upper Secondary Oc…" at bounding box center [299, 158] width 158 height 24
click at [424, 162] on input at bounding box center [478, 158] width 158 height 24
click at [221, 244] on div "[PERSON_NAME] Jun [PERSON_NAME] Age Under [DEMOGRAPHIC_DATA] [DEMOGRAPHIC_DATA]…" at bounding box center [388, 171] width 347 height 191
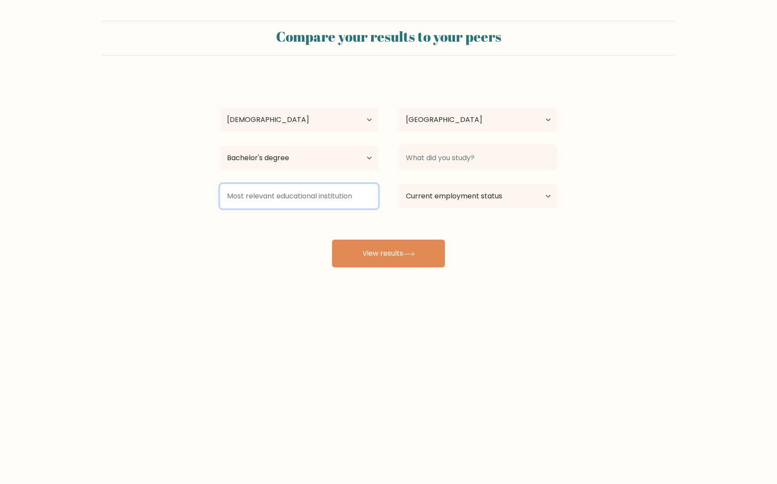
click at [235, 200] on input at bounding box center [299, 196] width 158 height 24
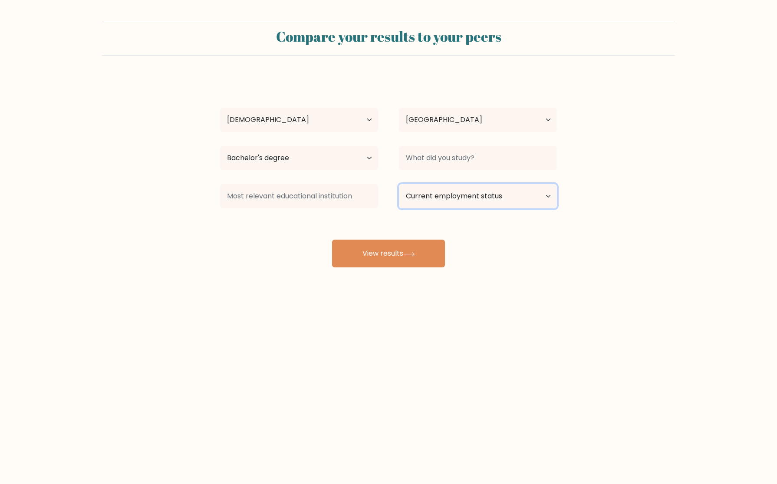
click at [454, 201] on select "Current employment status Employed Student Retired Other / prefer not to answer" at bounding box center [478, 196] width 158 height 24
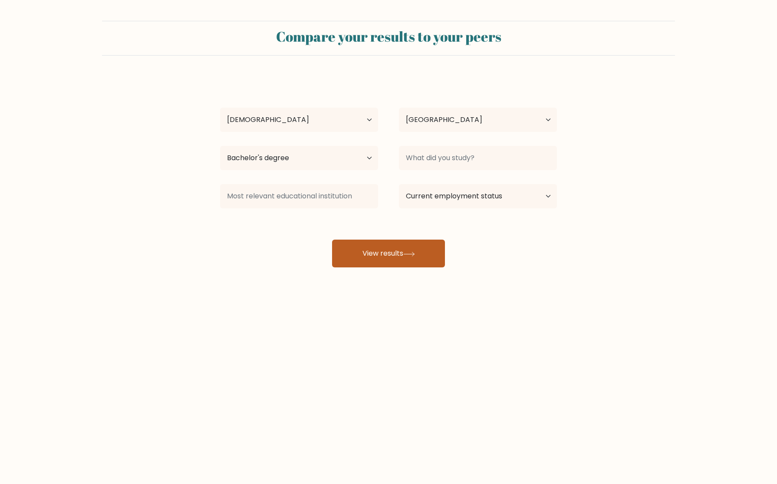
click at [368, 252] on button "View results" at bounding box center [388, 254] width 113 height 28
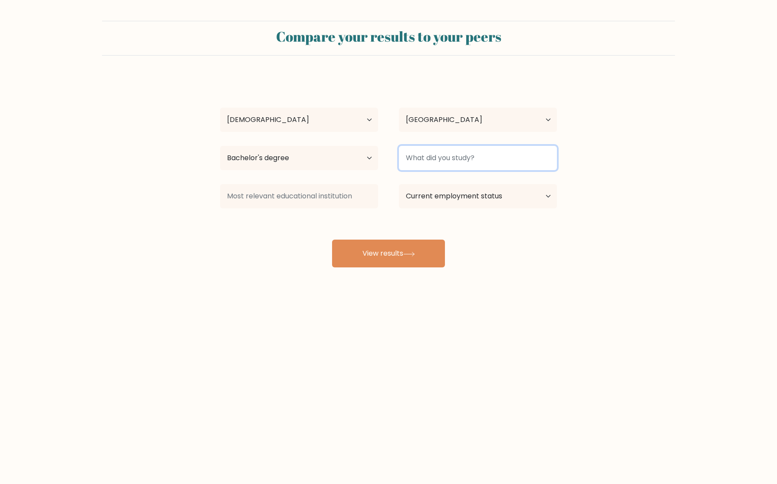
click at [429, 158] on input at bounding box center [478, 158] width 158 height 24
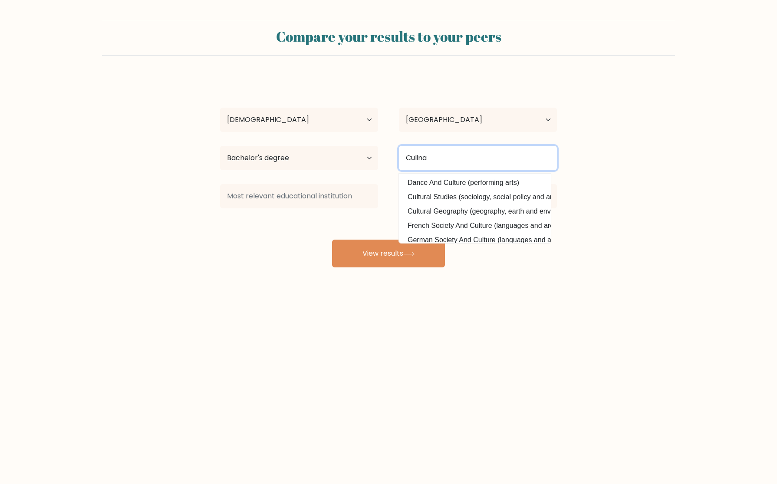
type input "Culinar"
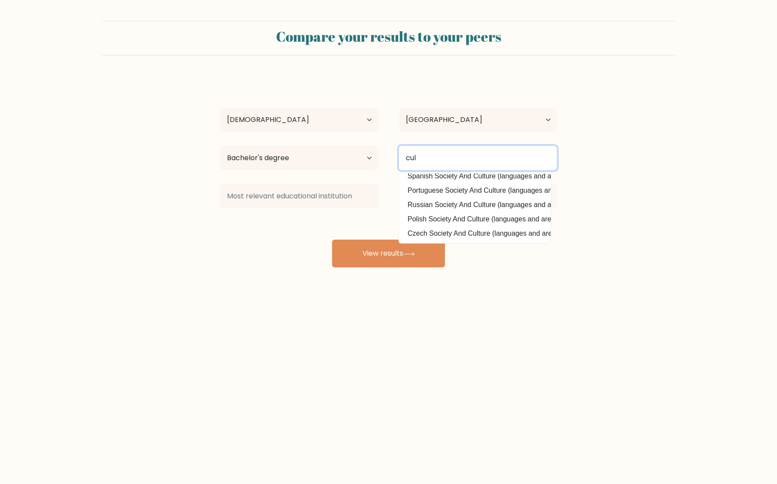
click at [445, 162] on input "cul" at bounding box center [478, 158] width 158 height 24
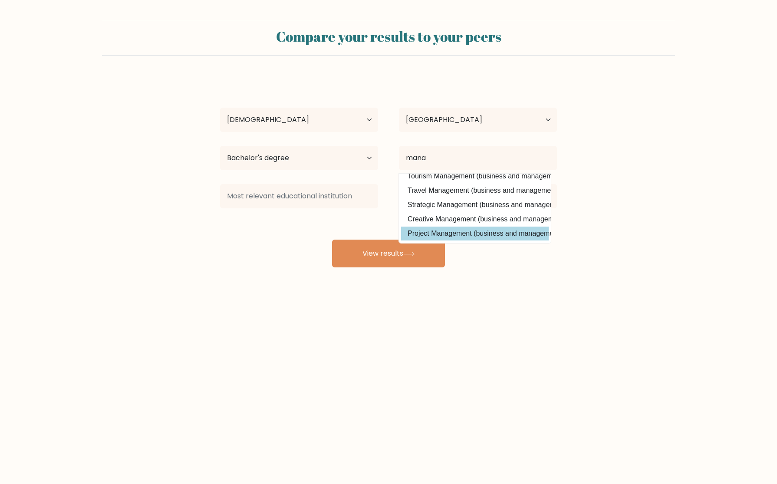
click at [444, 227] on option "Project Management (business and management)" at bounding box center [475, 234] width 148 height 14
type input "Project Management"
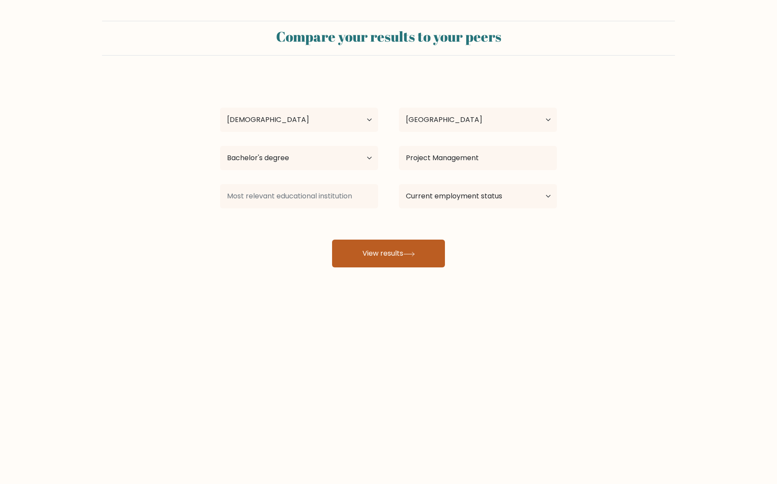
click at [396, 248] on button "View results" at bounding box center [388, 254] width 113 height 28
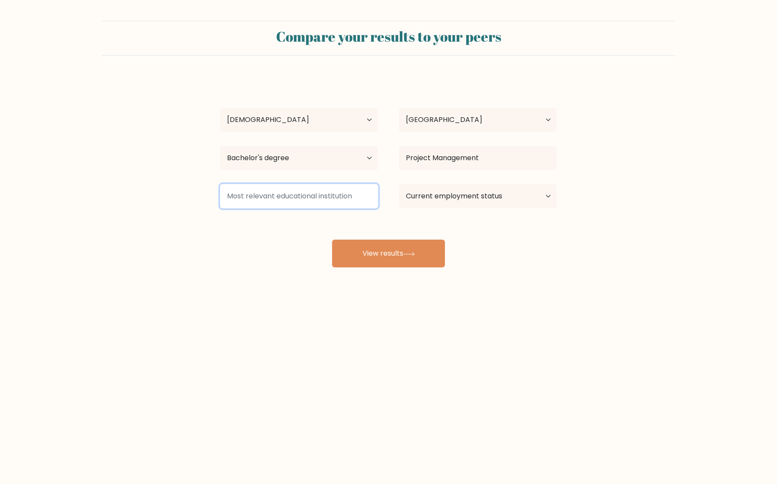
click at [256, 199] on input at bounding box center [299, 196] width 158 height 24
drag, startPoint x: 182, startPoint y: 243, endPoint x: 191, endPoint y: 220, distance: 24.4
click at [184, 239] on form "Compare your results to your peers Carl Jun Sanchez Age Under 18 years old 18-2…" at bounding box center [388, 144] width 777 height 247
click at [246, 199] on input at bounding box center [299, 196] width 158 height 24
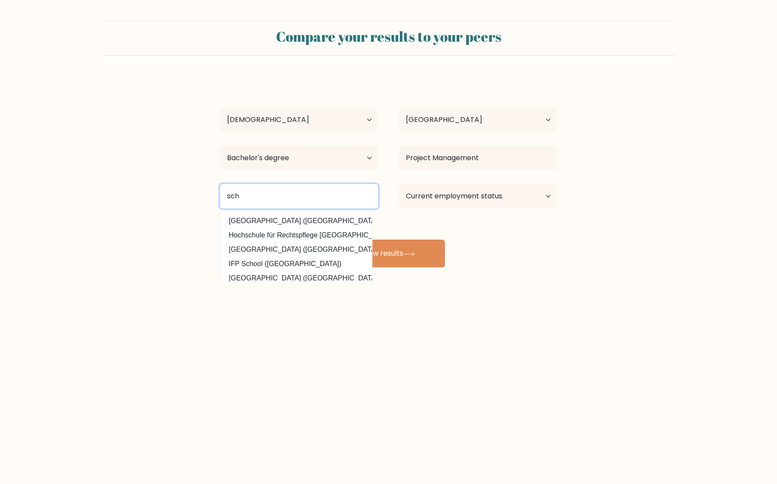
type input "o"
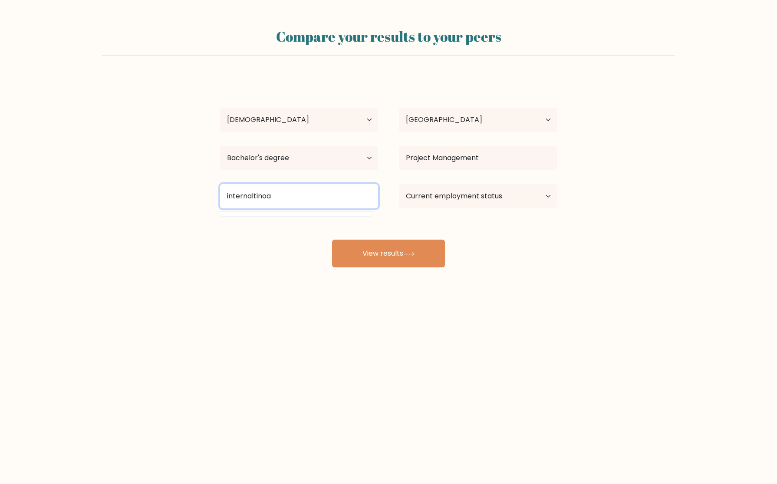
type input "internaltinoal"
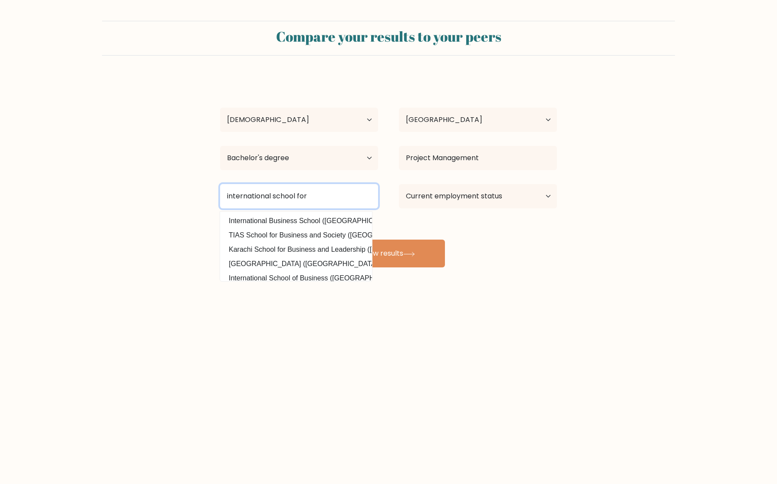
type input "international school for h"
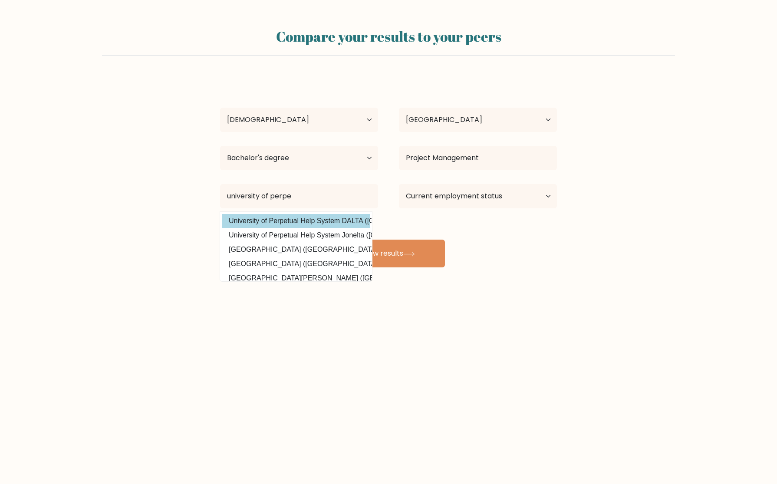
click at [302, 218] on option "University of Perpetual Help System DALTA (Philippines)" at bounding box center [296, 221] width 148 height 14
type input "University of Perpetual Help System DALTA"
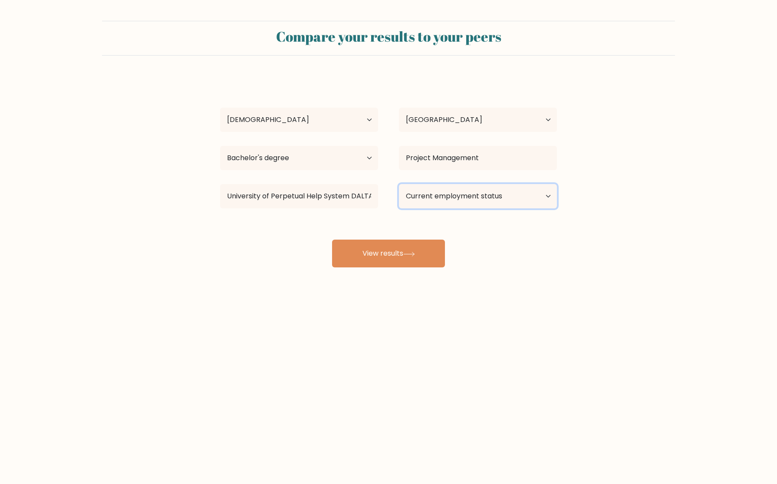
click at [465, 200] on select "Current employment status Employed Student Retired Other / prefer not to answer" at bounding box center [478, 196] width 158 height 24
select select "other"
click at [399, 184] on select "Current employment status Employed Student Retired Other / prefer not to answer" at bounding box center [478, 196] width 158 height 24
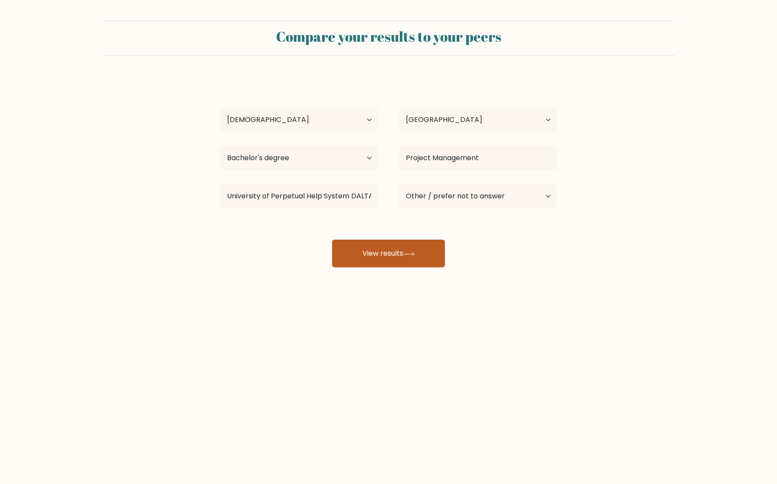
click at [384, 256] on button "View results" at bounding box center [388, 254] width 113 height 28
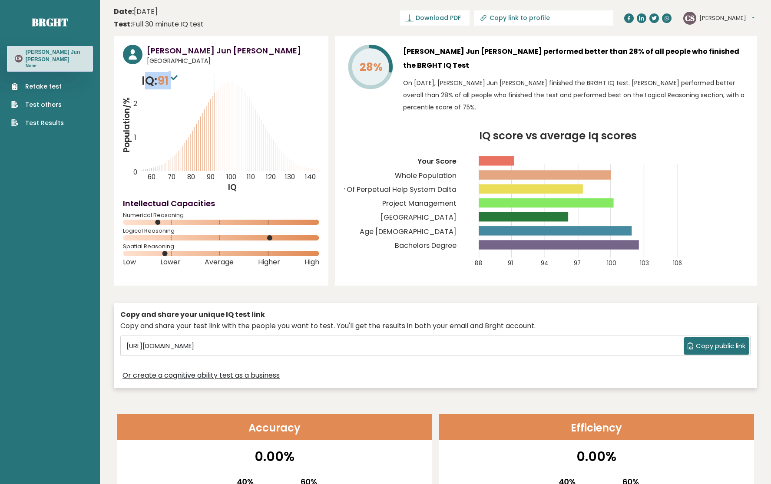
drag, startPoint x: 149, startPoint y: 77, endPoint x: 181, endPoint y: 80, distance: 32.7
click at [180, 80] on p "IQ: 91" at bounding box center [161, 80] width 38 height 17
click at [178, 89] on p "IQ: 91" at bounding box center [161, 80] width 38 height 17
drag, startPoint x: 396, startPoint y: 161, endPoint x: 458, endPoint y: 176, distance: 63.9
click at [458, 176] on g "88 91 94 97 100 103 106 Your Score Whole Population University Of Perpetual Hel…" at bounding box center [497, 201] width 370 height 132
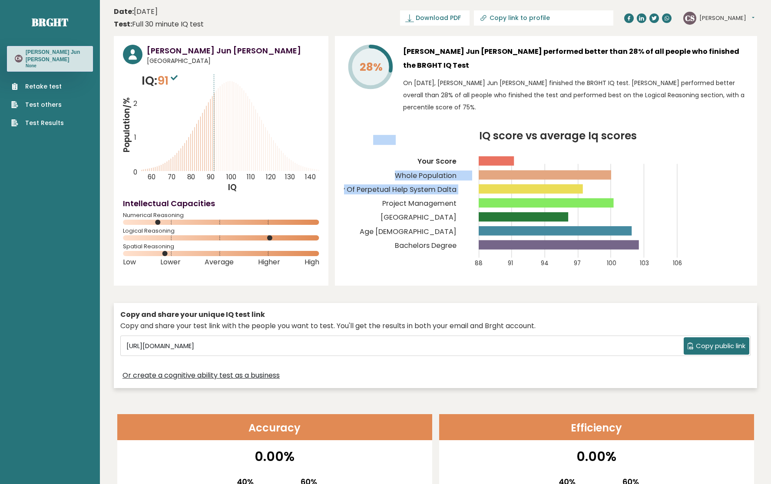
click at [458, 176] on text "University Of Perpetual Help System Dalta" at bounding box center [392, 164] width 160 height 59
click at [463, 131] on icon "IQ score vs average Iq scores 88 91 94 97 100 103 106 Your Score Whole Populati…" at bounding box center [546, 204] width 404 height 146
drag, startPoint x: 406, startPoint y: 50, endPoint x: 538, endPoint y: 50, distance: 132.4
click at [538, 50] on h3 "[PERSON_NAME] Jun [PERSON_NAME] performed better than 28% of all people who fin…" at bounding box center [575, 59] width 345 height 28
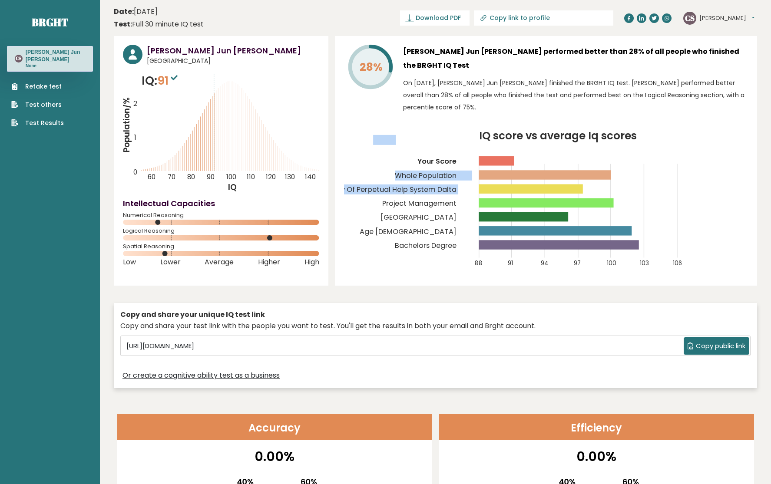
click at [516, 47] on h3 "[PERSON_NAME] Jun [PERSON_NAME] performed better than 28% of all people who fin…" at bounding box center [575, 59] width 345 height 28
drag, startPoint x: 544, startPoint y: 47, endPoint x: 693, endPoint y: 56, distance: 149.2
click at [693, 56] on h3 "[PERSON_NAME] Jun [PERSON_NAME] performed better than 28% of all people who fin…" at bounding box center [575, 59] width 345 height 28
click at [424, 56] on h3 "[PERSON_NAME] Jun [PERSON_NAME] performed better than 28% of all people who fin…" at bounding box center [575, 59] width 345 height 28
drag, startPoint x: 431, startPoint y: 54, endPoint x: 551, endPoint y: 54, distance: 119.8
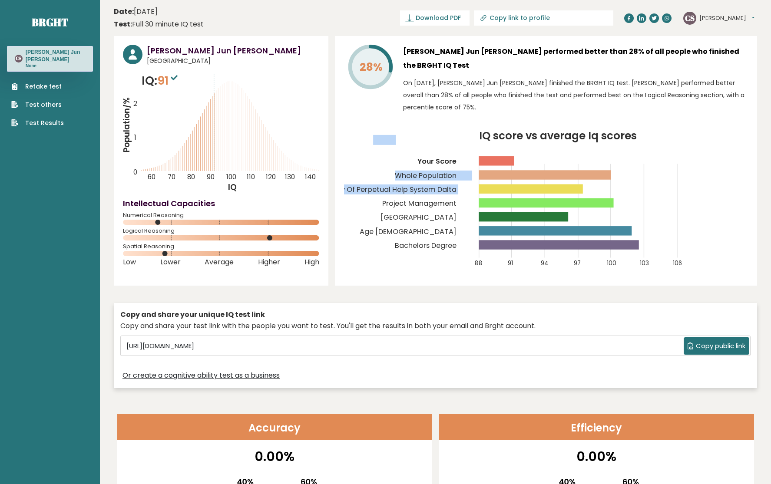
click at [546, 56] on h3 "[PERSON_NAME] Jun [PERSON_NAME] performed better than 28% of all people who fin…" at bounding box center [575, 59] width 345 height 28
click at [554, 54] on h3 "Carl Jun Sanchez performed better than 28% of all people who finished the BRGHT…" at bounding box center [575, 59] width 345 height 28
drag, startPoint x: 420, startPoint y: 146, endPoint x: 502, endPoint y: 141, distance: 82.7
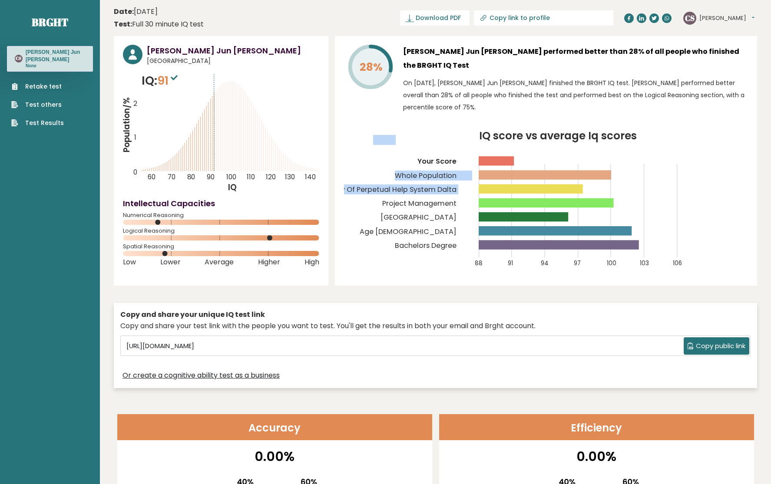
click at [502, 141] on icon "IQ score vs average Iq scores 88 91 94 97 100 103 106 Your Score Whole Populati…" at bounding box center [546, 204] width 404 height 146
click at [481, 156] on rect at bounding box center [495, 160] width 35 height 9
